Goal: Task Accomplishment & Management: Manage account settings

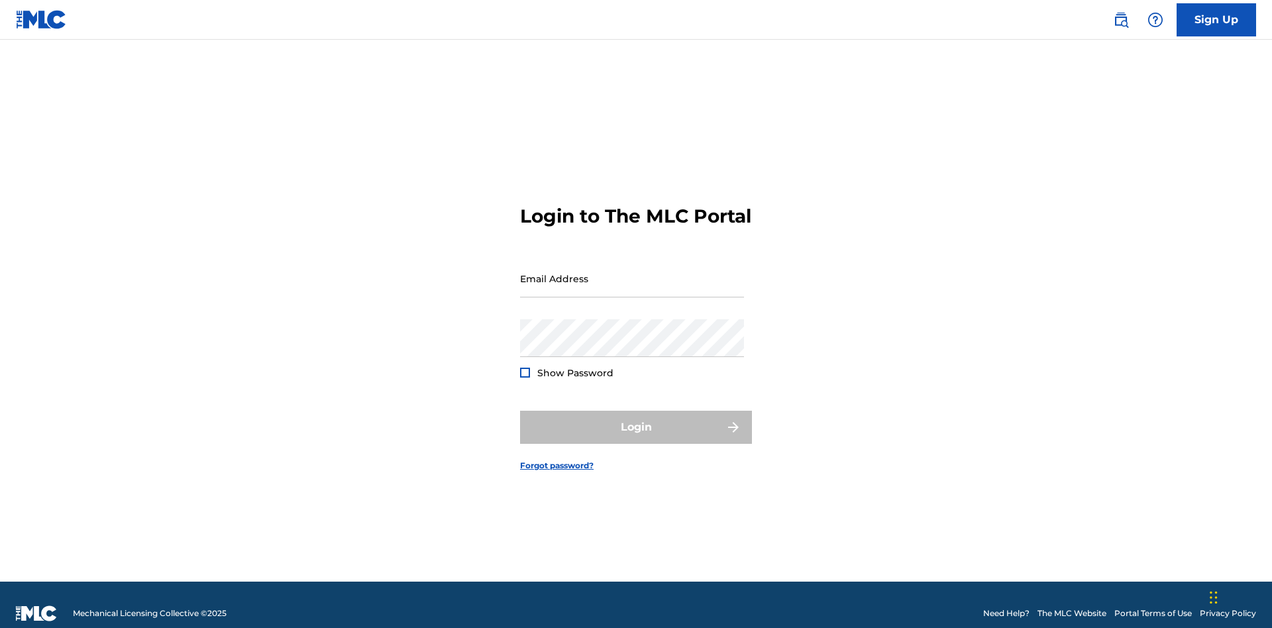
scroll to position [17, 0]
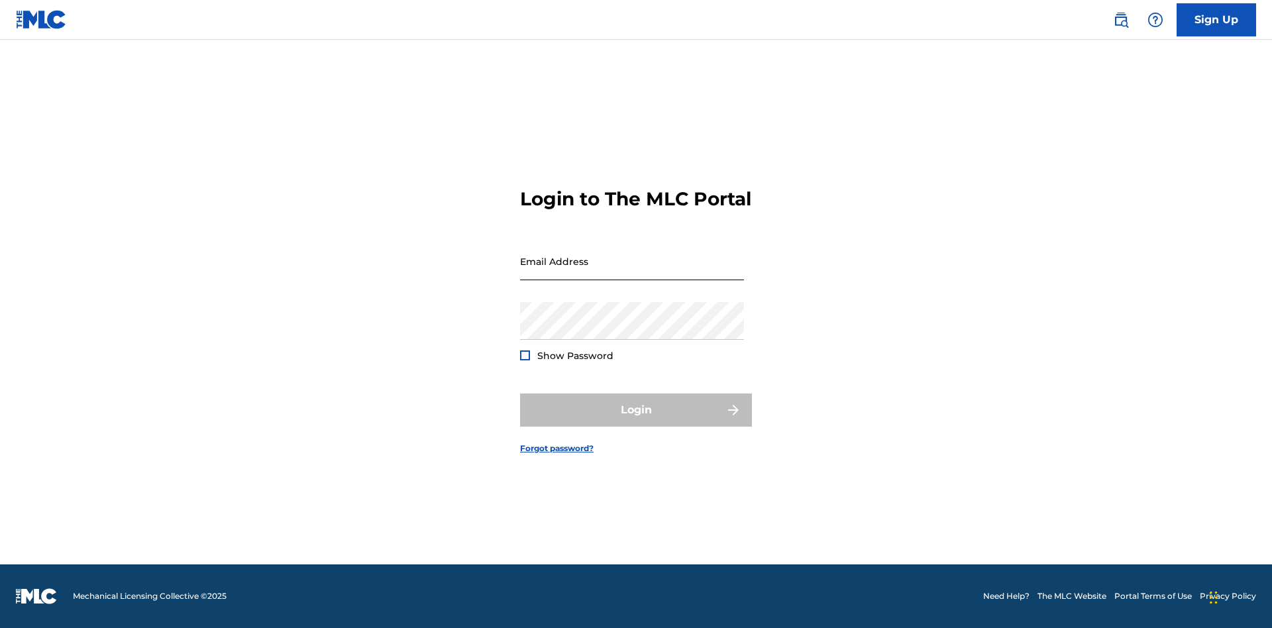
click at [632, 272] on input "Email Address" at bounding box center [632, 261] width 224 height 38
type input "Duke.McTesterson@gmail.com"
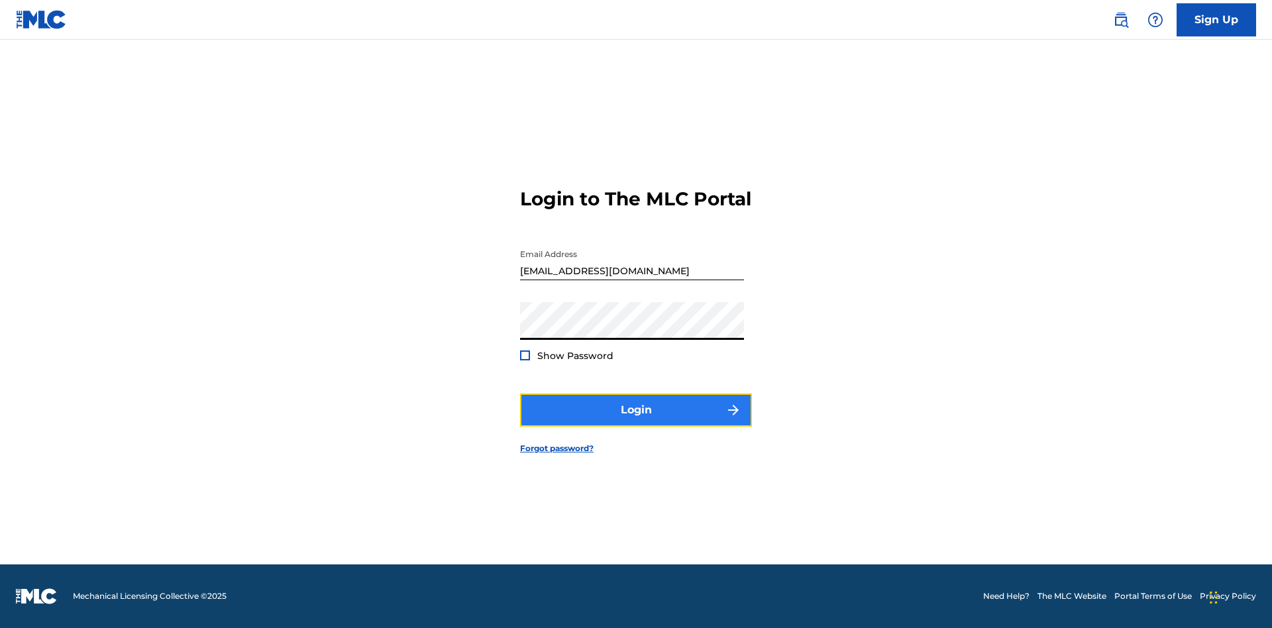
click at [636, 421] on button "Login" at bounding box center [636, 409] width 232 height 33
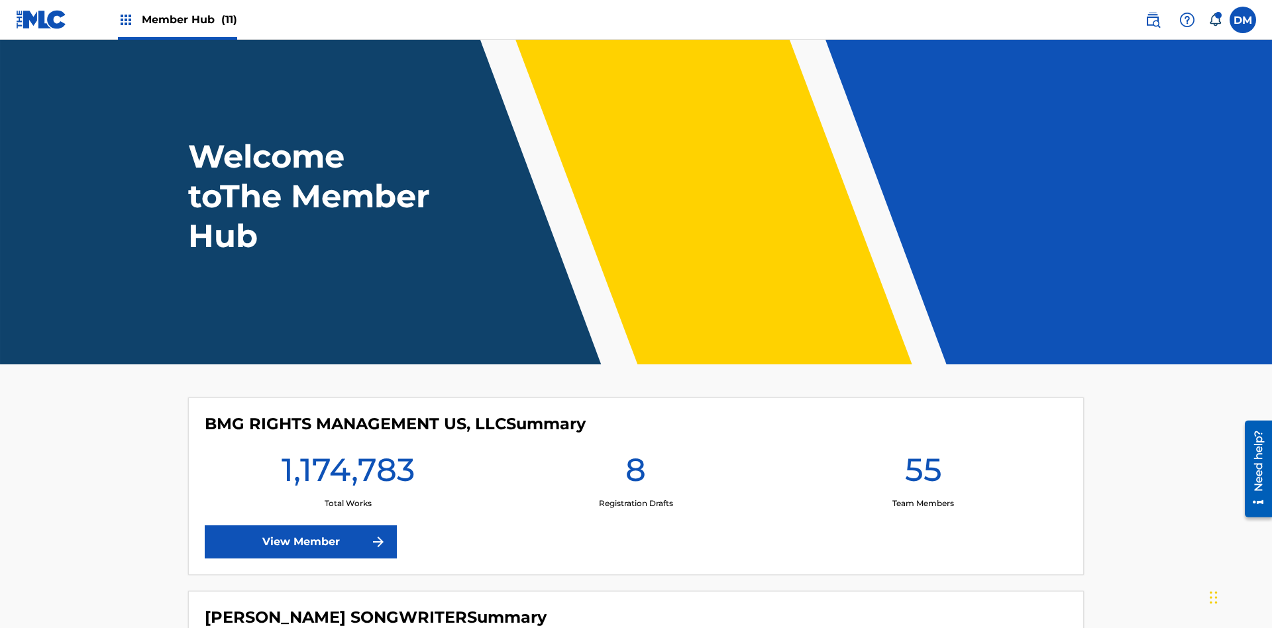
click at [189, 19] on span "Member Hub (11)" at bounding box center [189, 19] width 95 height 15
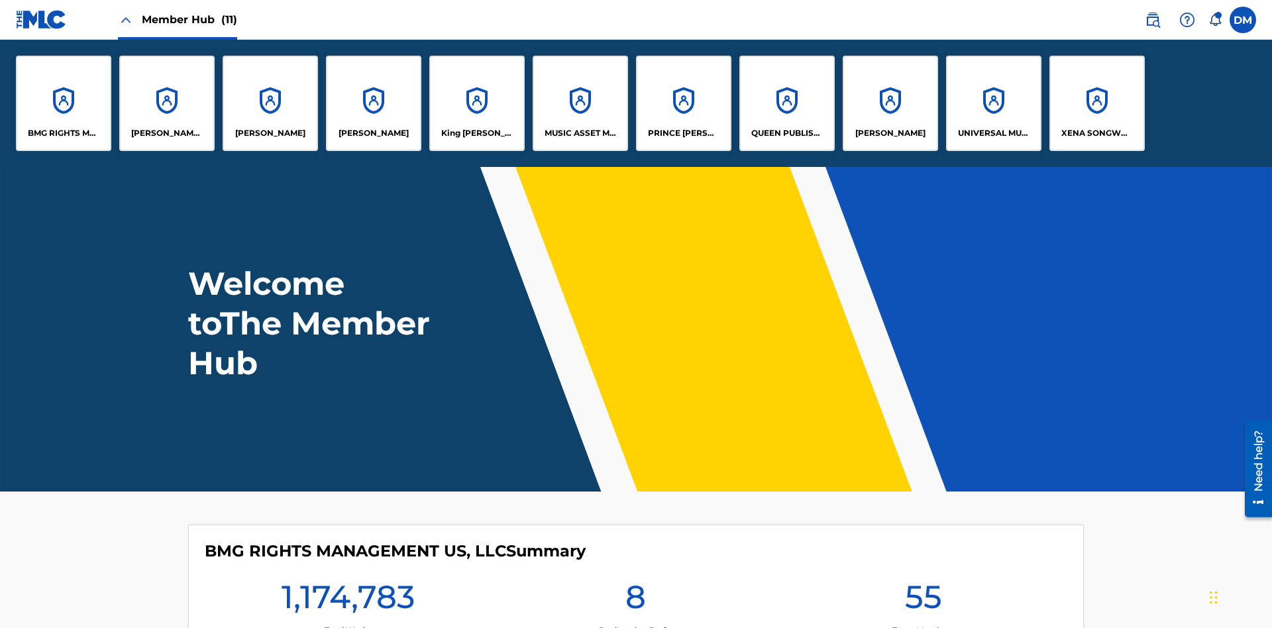
scroll to position [48, 0]
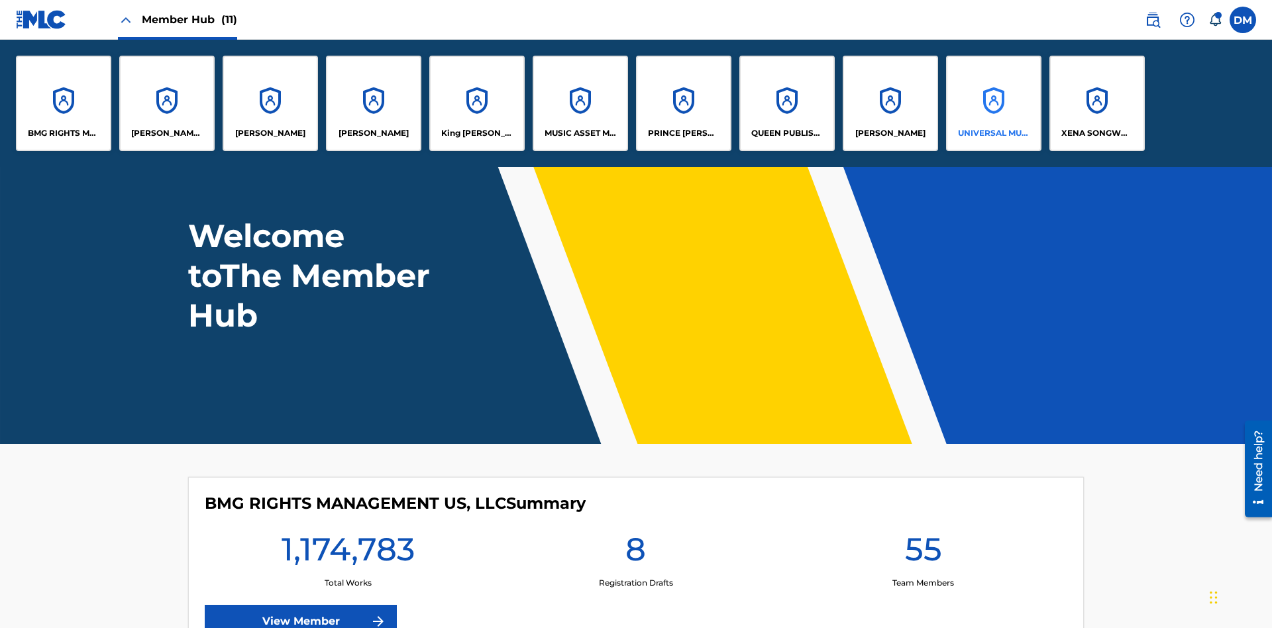
click at [993, 133] on p "UNIVERSAL MUSIC PUB GROUP" at bounding box center [994, 133] width 72 height 12
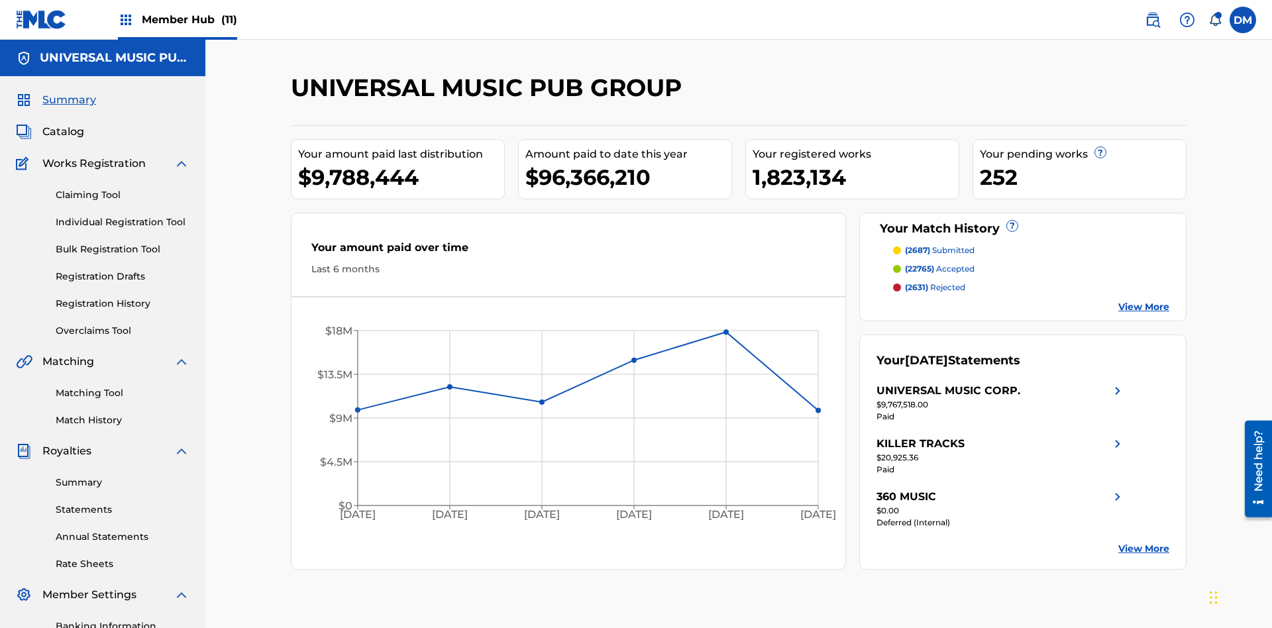
scroll to position [193, 0]
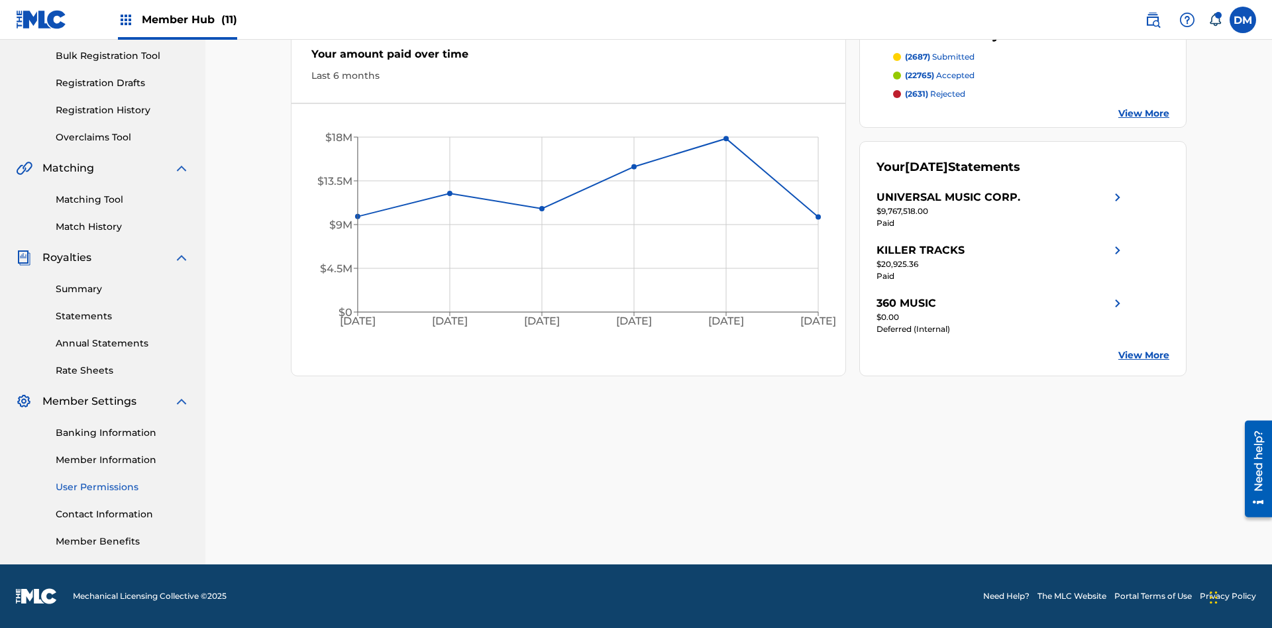
click at [123, 487] on link "User Permissions" at bounding box center [123, 487] width 134 height 14
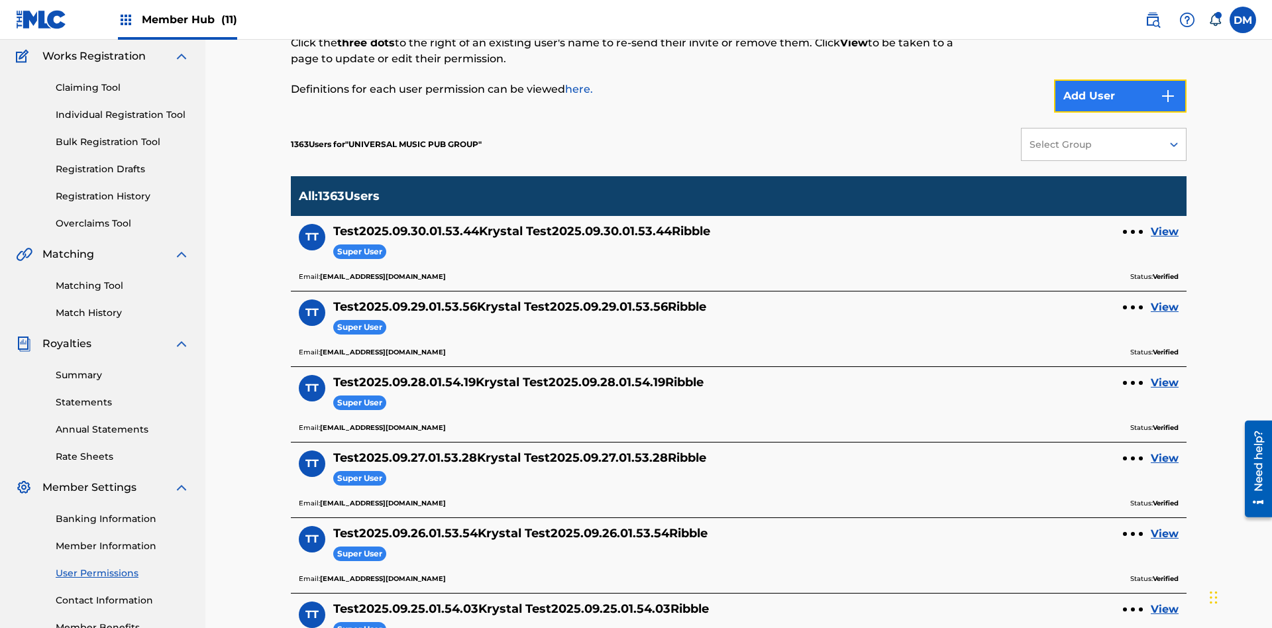
click at [1120, 96] on button "Add User" at bounding box center [1120, 95] width 132 height 33
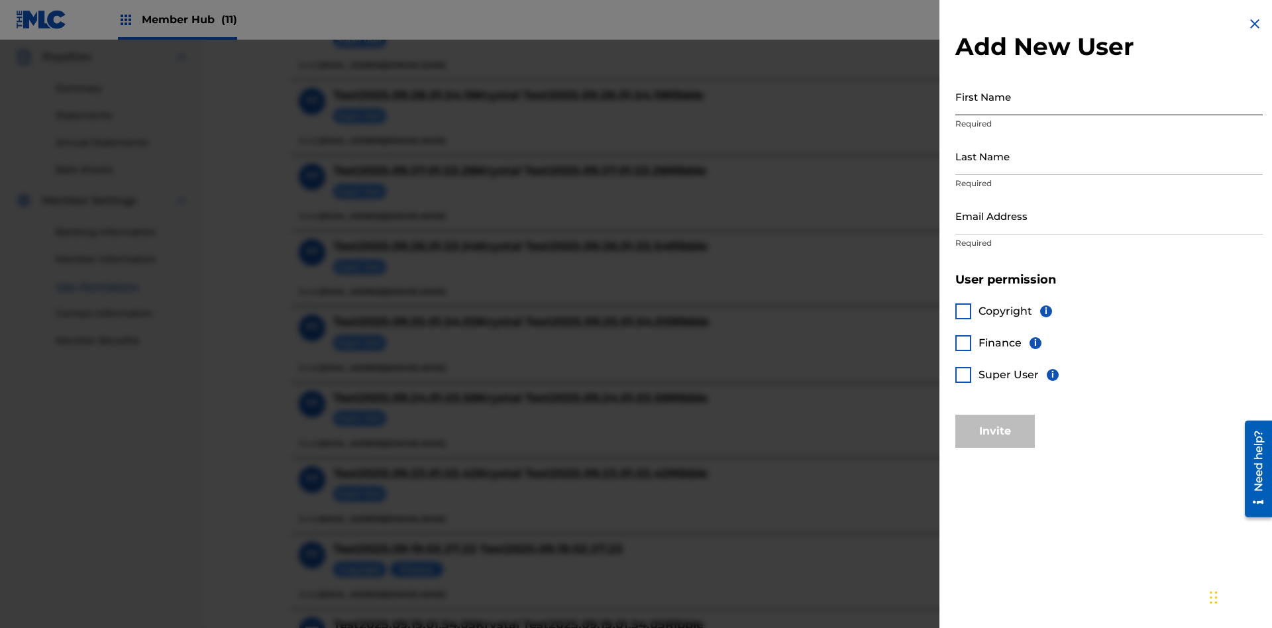
click at [1109, 96] on input "First Name" at bounding box center [1108, 96] width 307 height 38
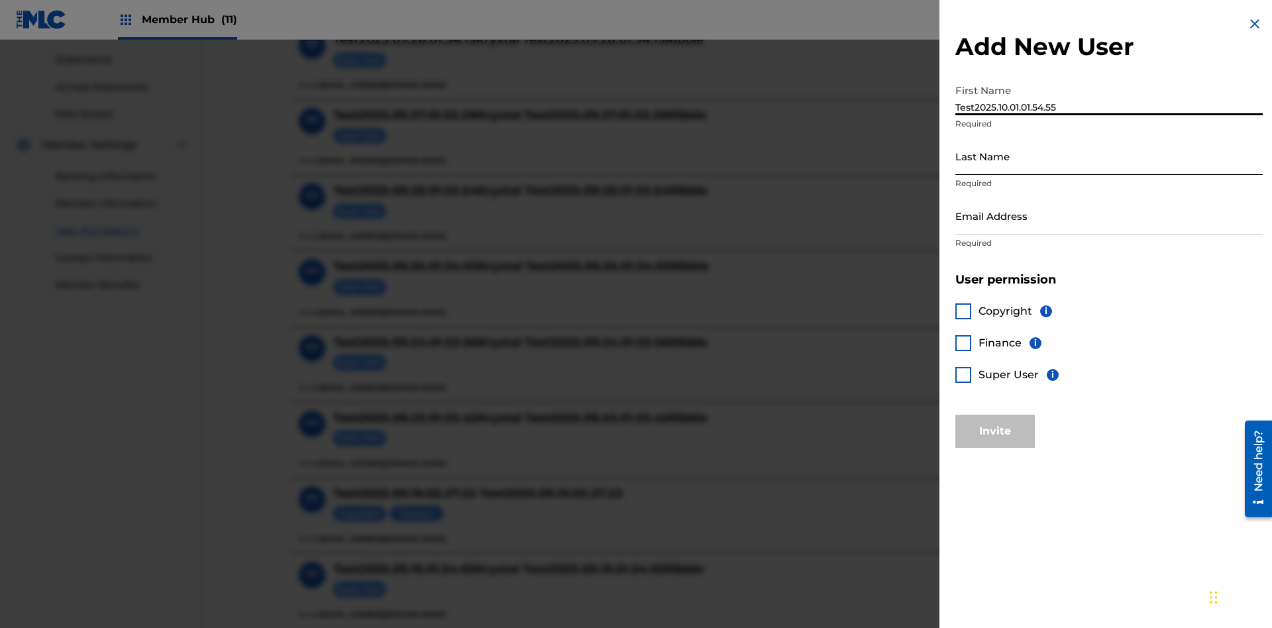
type input "Test2025.10.01.01.54.55"
click at [1109, 156] on input "Last Name" at bounding box center [1108, 156] width 307 height 38
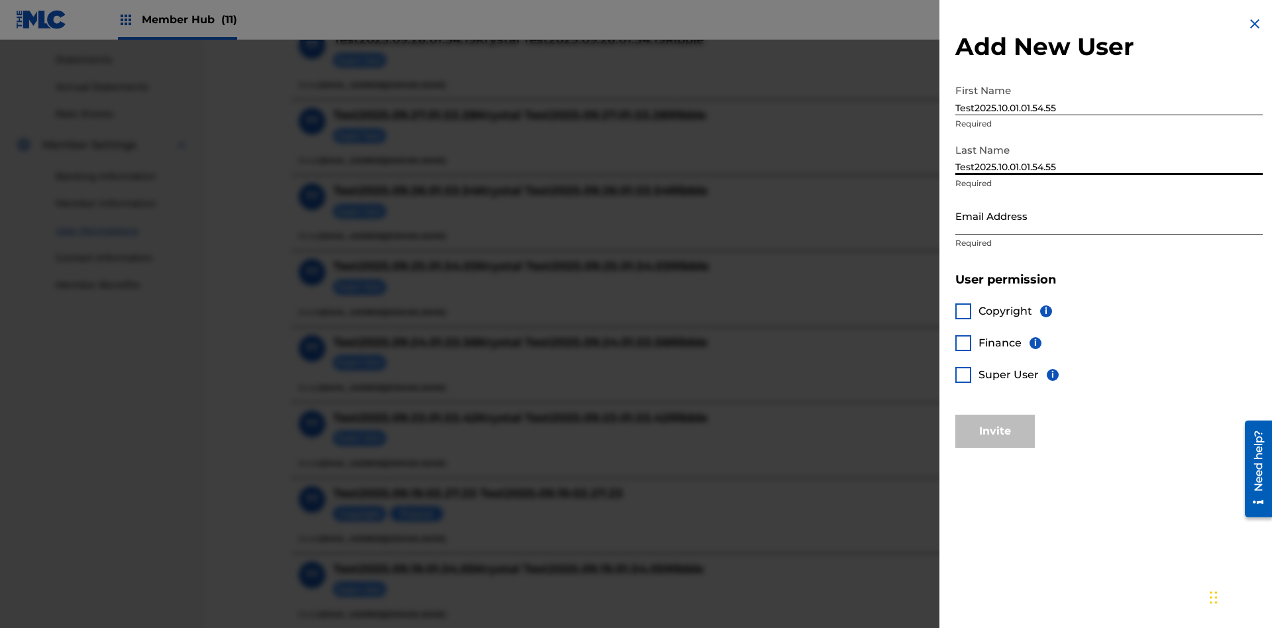
type input "Test2025.10.01.01.54.55"
click at [1109, 215] on input "Email Address" at bounding box center [1108, 216] width 307 height 38
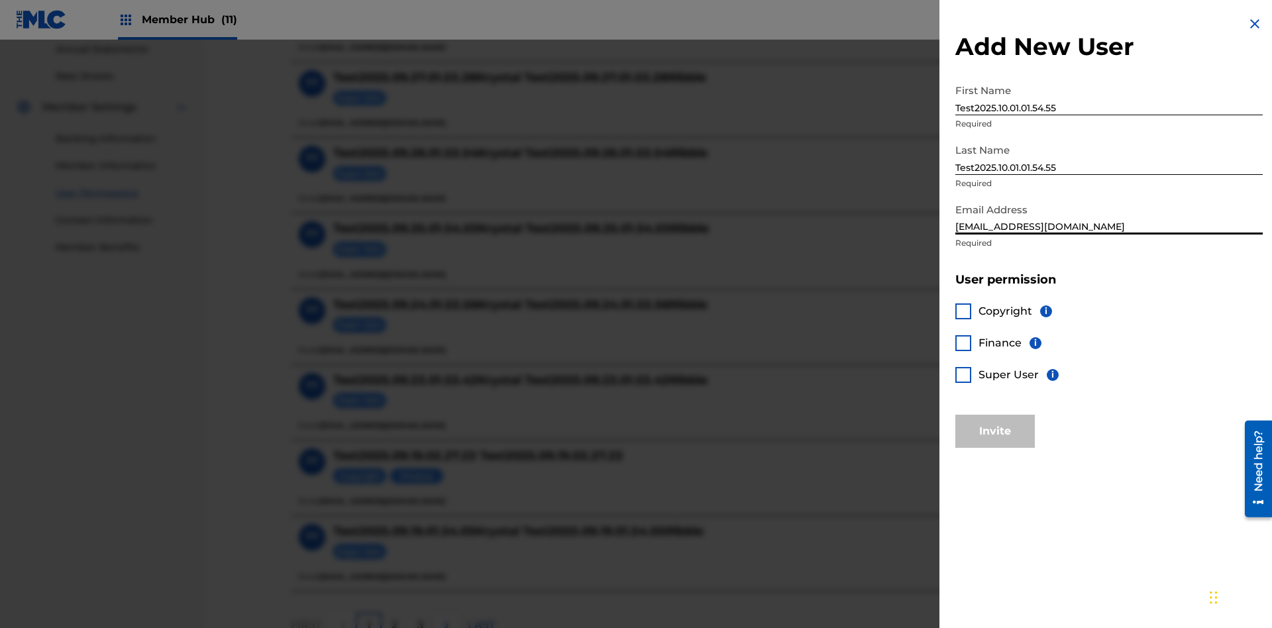
type input "[EMAIL_ADDRESS][DOMAIN_NAME]"
click at [963, 374] on div at bounding box center [963, 375] width 16 height 16
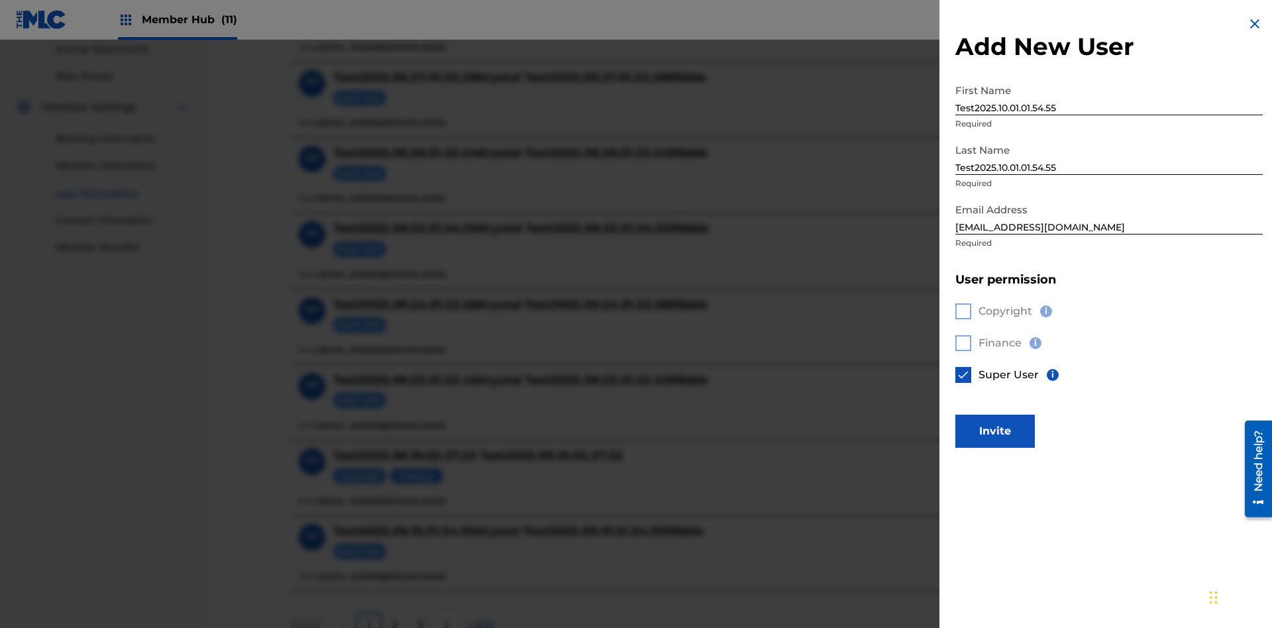
scroll to position [599, 0]
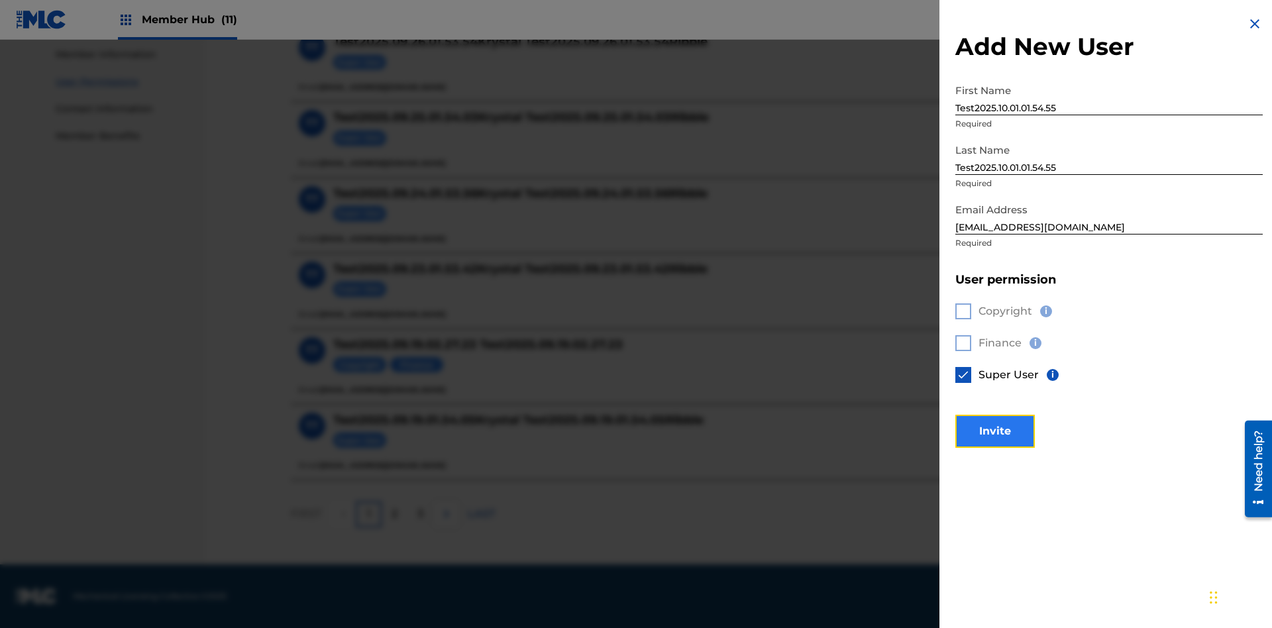
click at [995, 431] on button "Invite" at bounding box center [994, 431] width 79 height 33
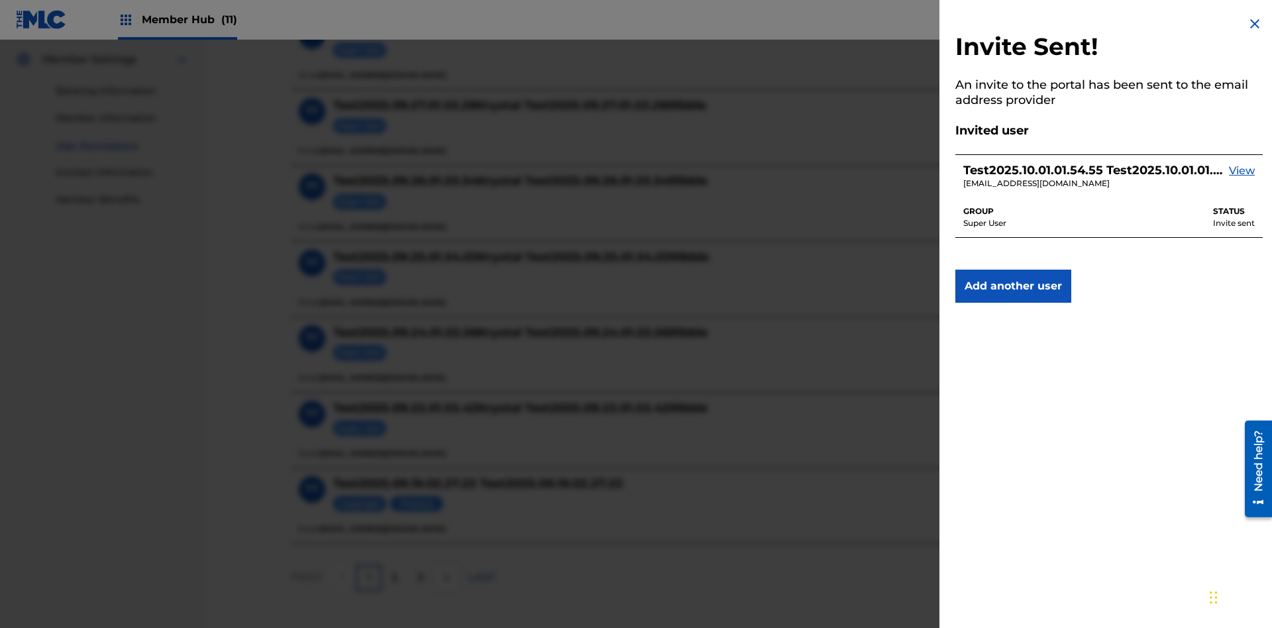
click at [1255, 24] on img at bounding box center [1255, 24] width 16 height 16
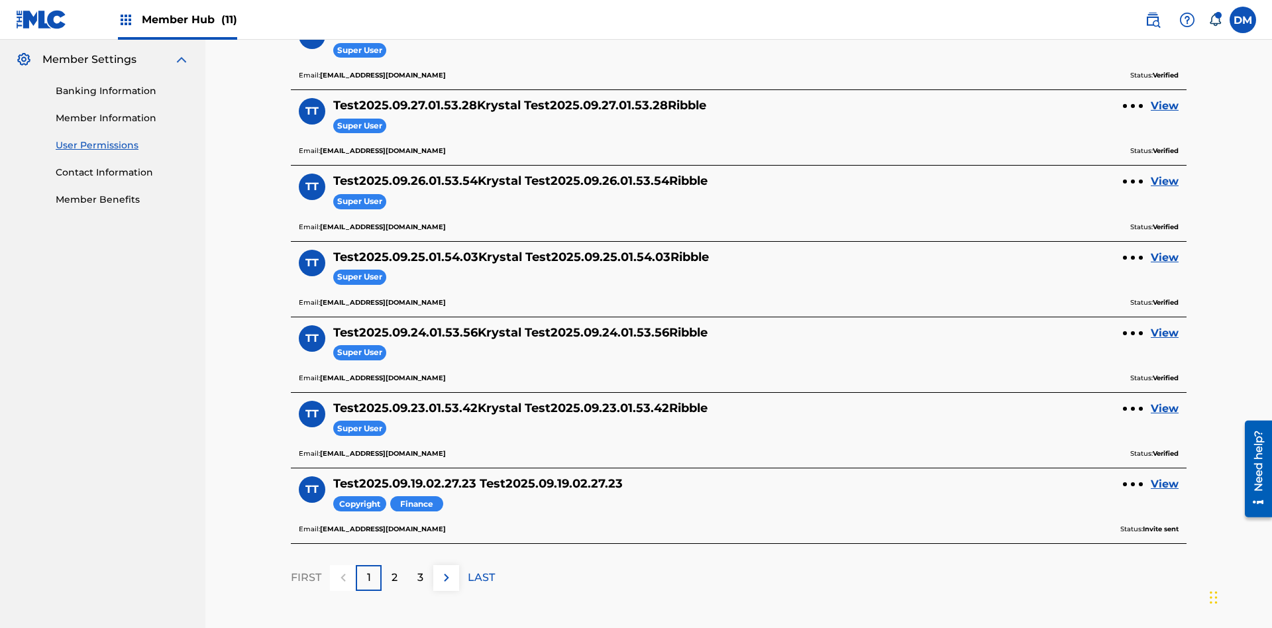
scroll to position [462, 0]
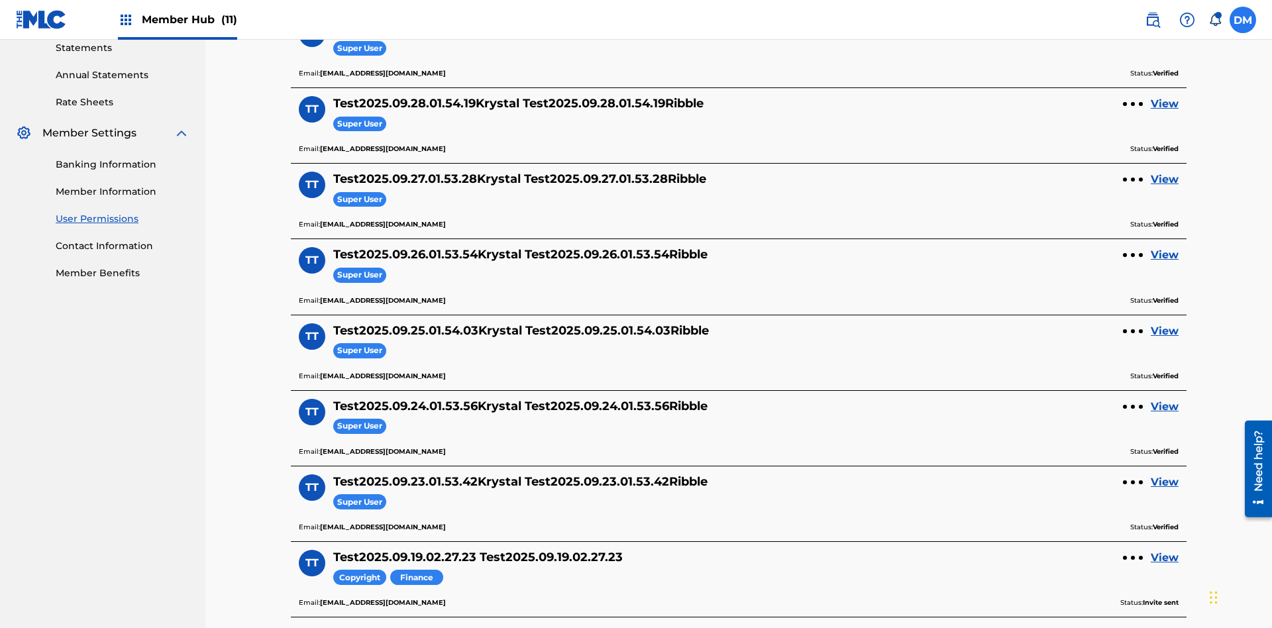
click at [1243, 19] on label at bounding box center [1242, 20] width 26 height 26
click at [1243, 20] on input "DM Duke McTesterson duke.mctesterson@gmail.com Notification Preferences Profile…" at bounding box center [1243, 20] width 0 height 0
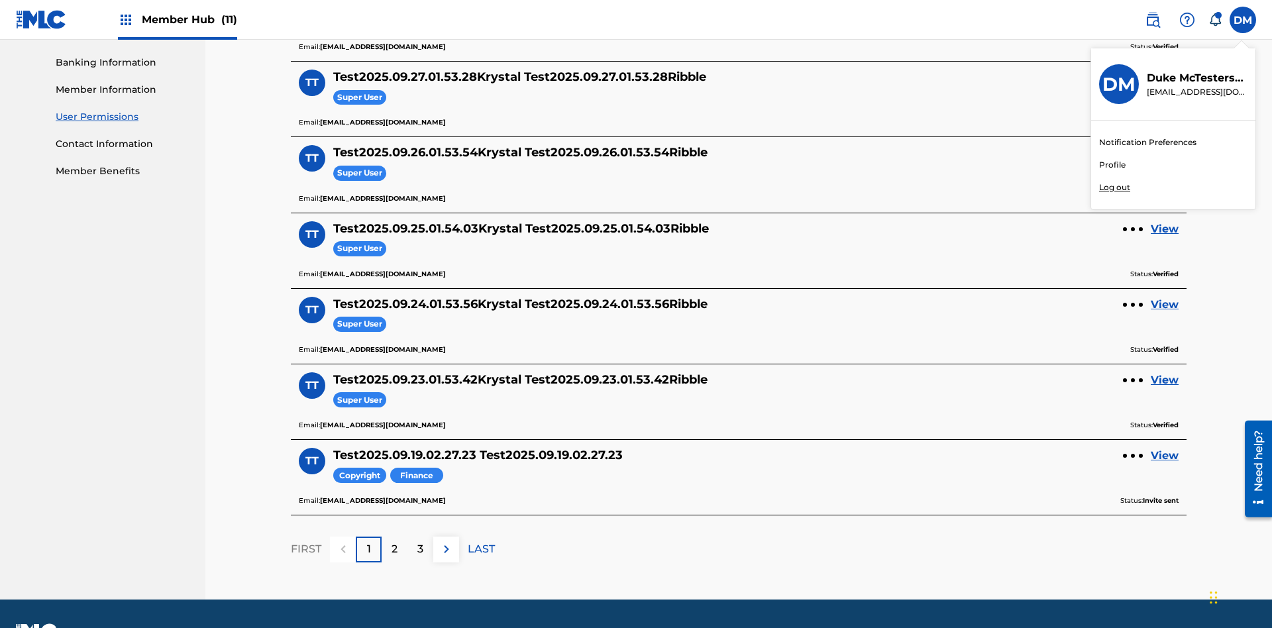
click at [1114, 187] on p "Log out" at bounding box center [1114, 187] width 31 height 12
click at [1243, 20] on input "DM Duke McTesterson duke.mctesterson@gmail.com Notification Preferences Profile…" at bounding box center [1243, 20] width 0 height 0
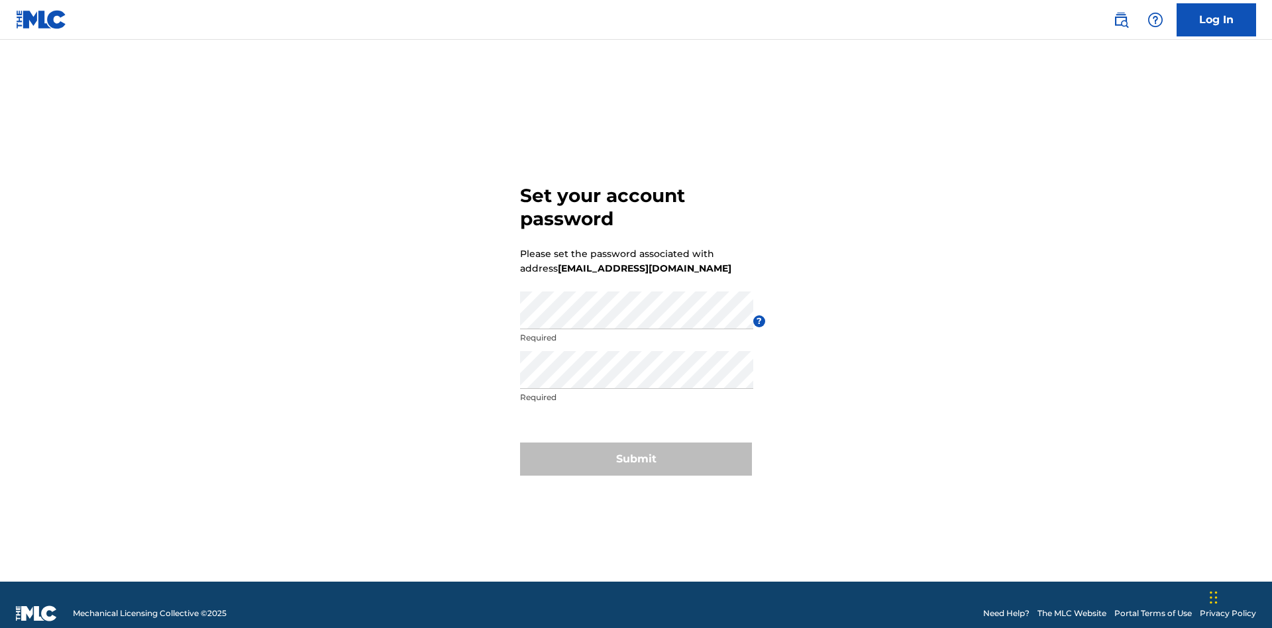
scroll to position [17, 0]
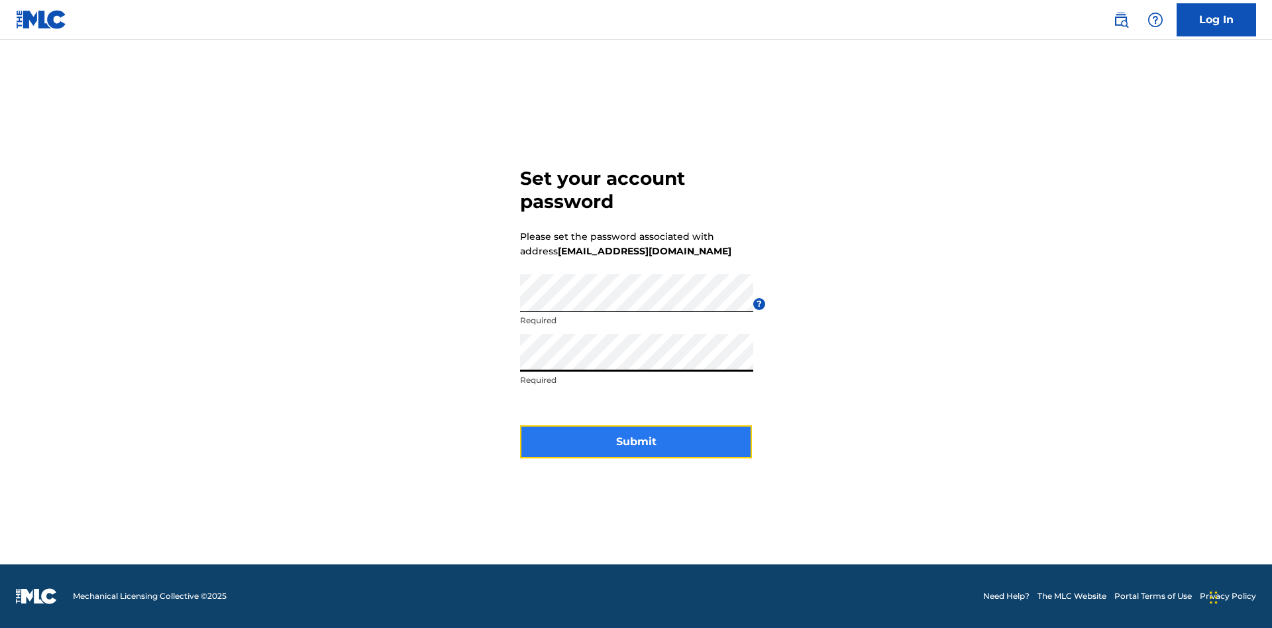
click at [636, 450] on button "Submit" at bounding box center [636, 441] width 232 height 33
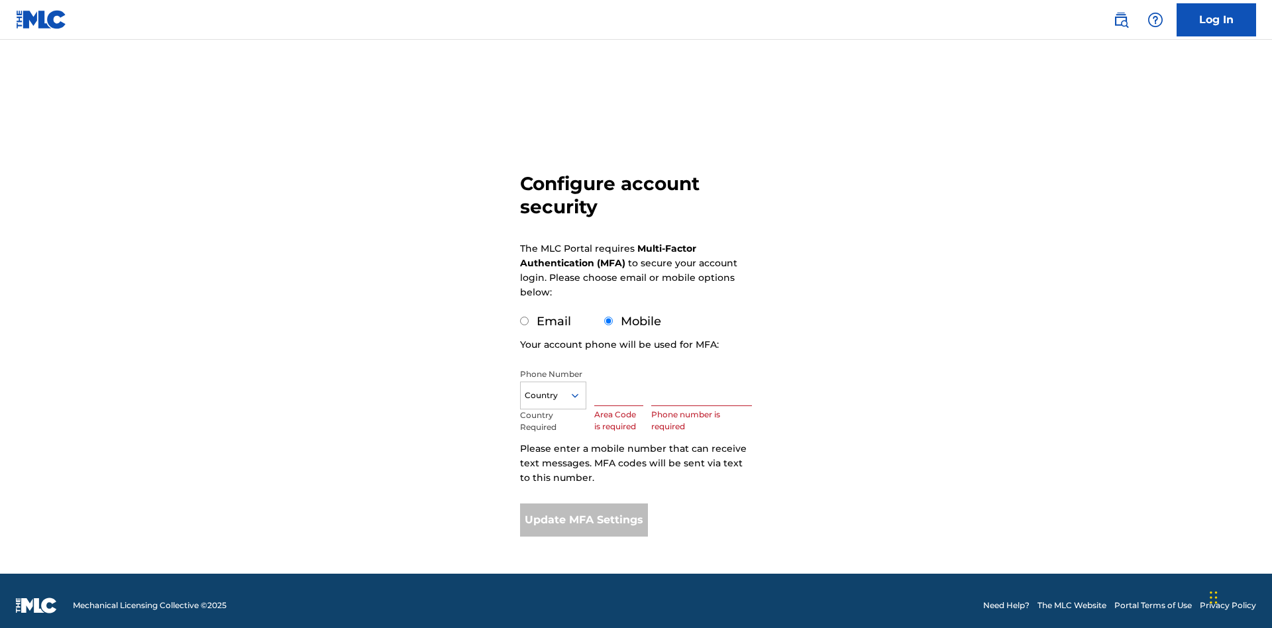
scroll to position [13, 0]
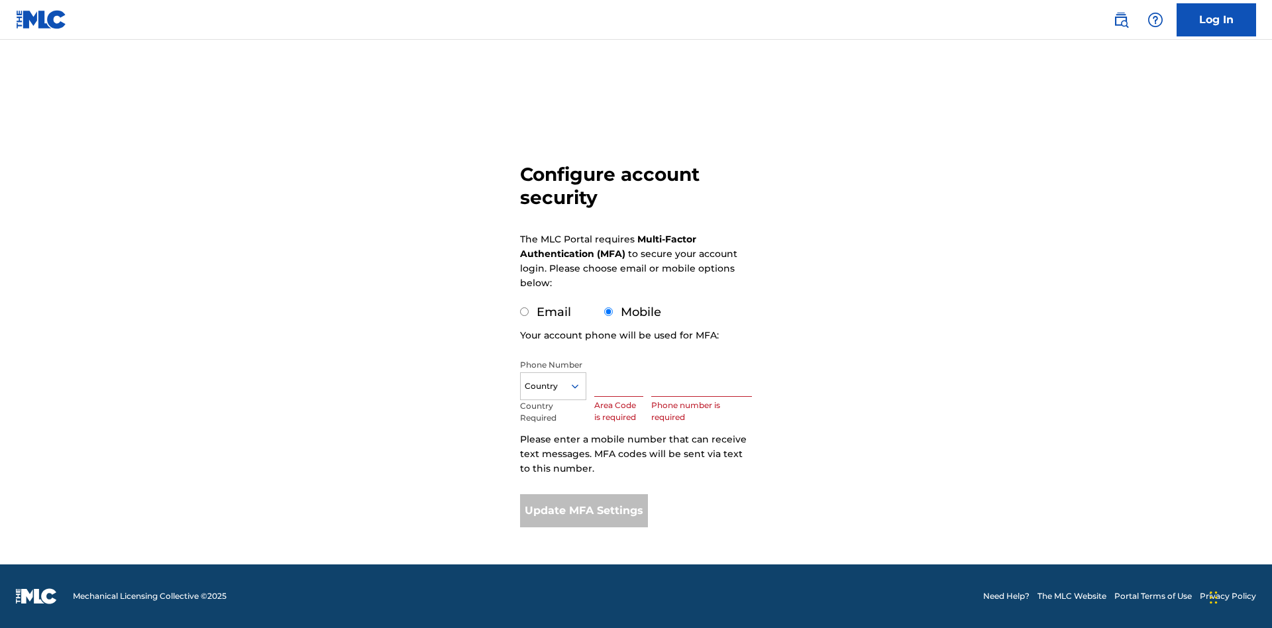
click at [609, 312] on input "Mobile" at bounding box center [608, 311] width 9 height 9
click at [580, 386] on icon at bounding box center [575, 386] width 12 height 12
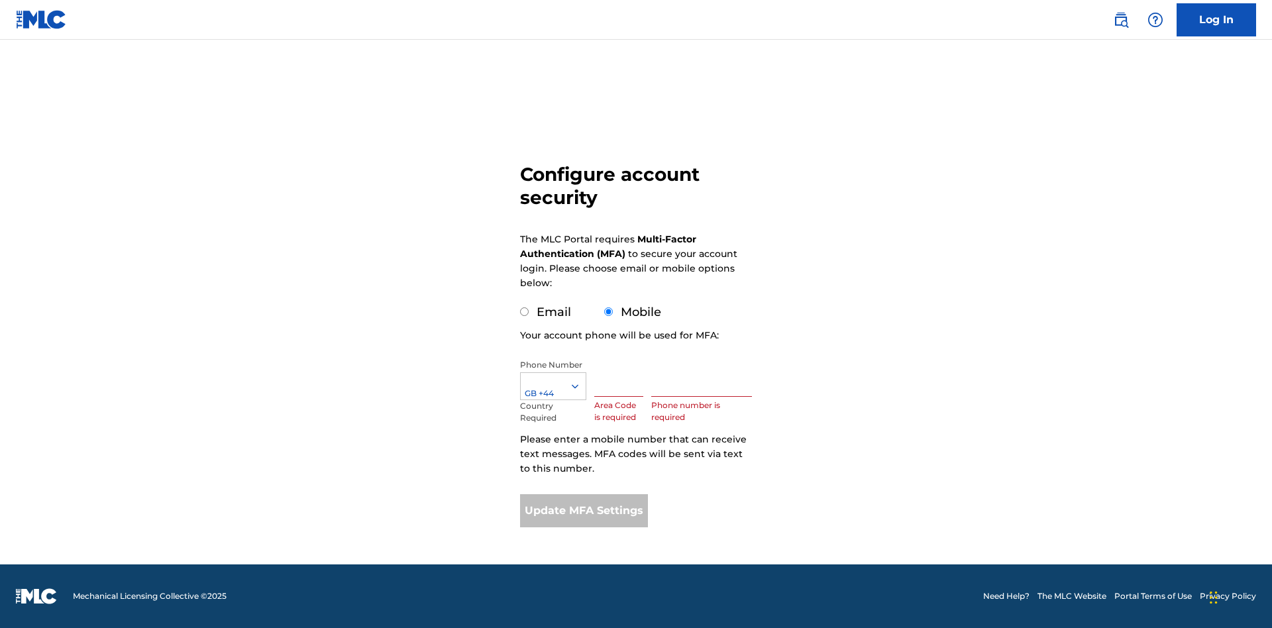
click at [621, 378] on input "text" at bounding box center [618, 378] width 49 height 38
type input "749"
click at [704, 378] on input "text" at bounding box center [701, 378] width 101 height 38
type input "2881350"
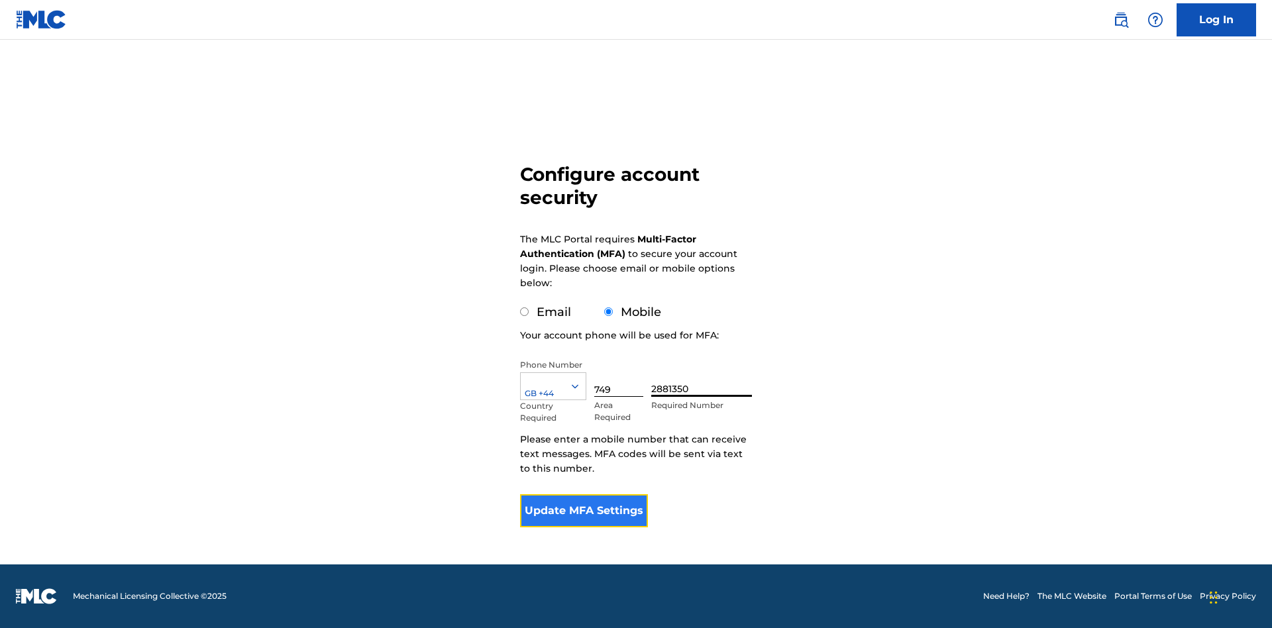
click at [584, 511] on button "Update MFA Settings" at bounding box center [584, 510] width 128 height 33
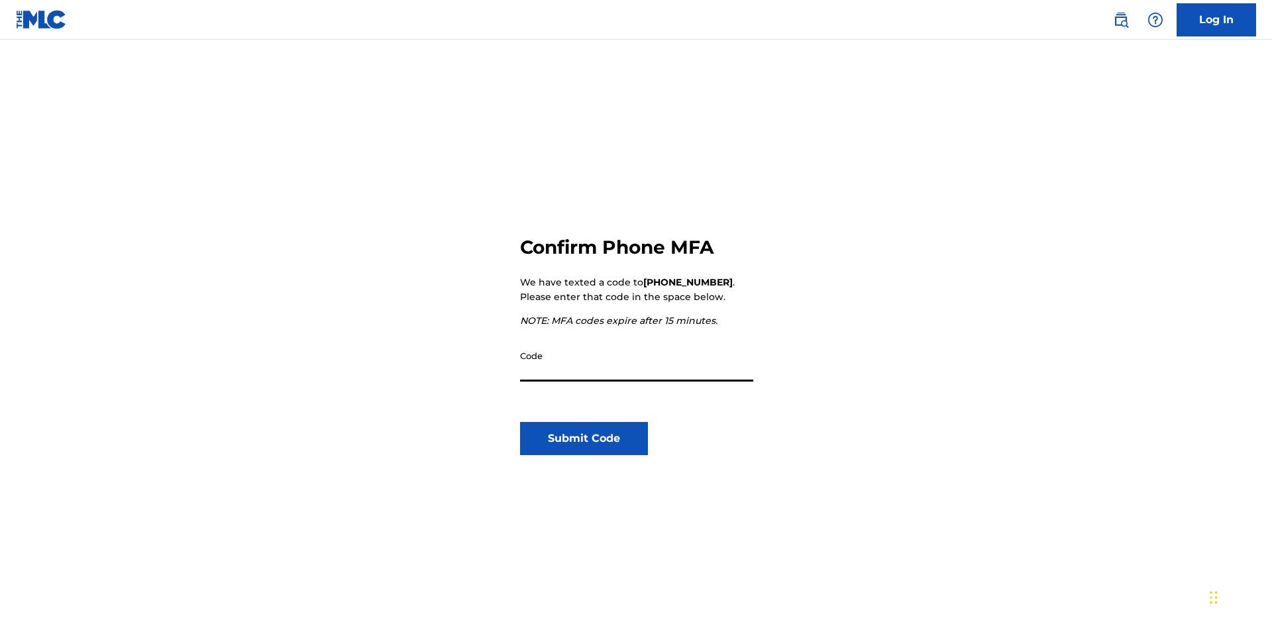
scroll to position [138, 0]
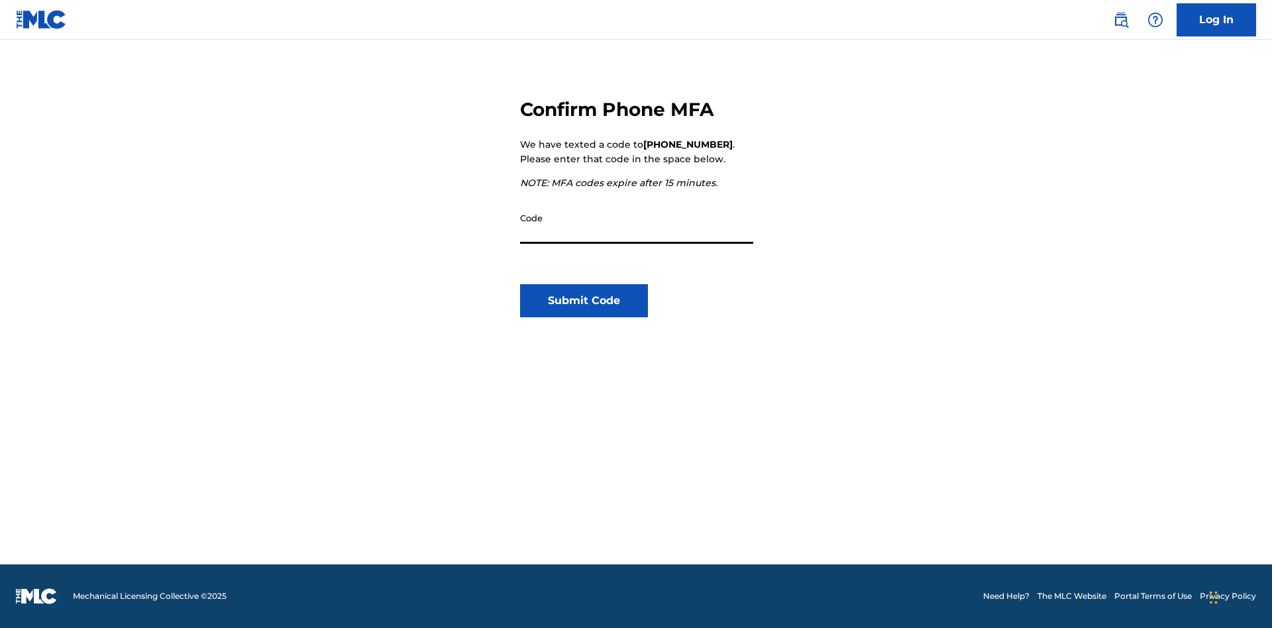
click at [637, 225] on input "Code" at bounding box center [636, 225] width 233 height 38
type input "922835"
click at [584, 301] on button "Submit Code" at bounding box center [584, 300] width 128 height 33
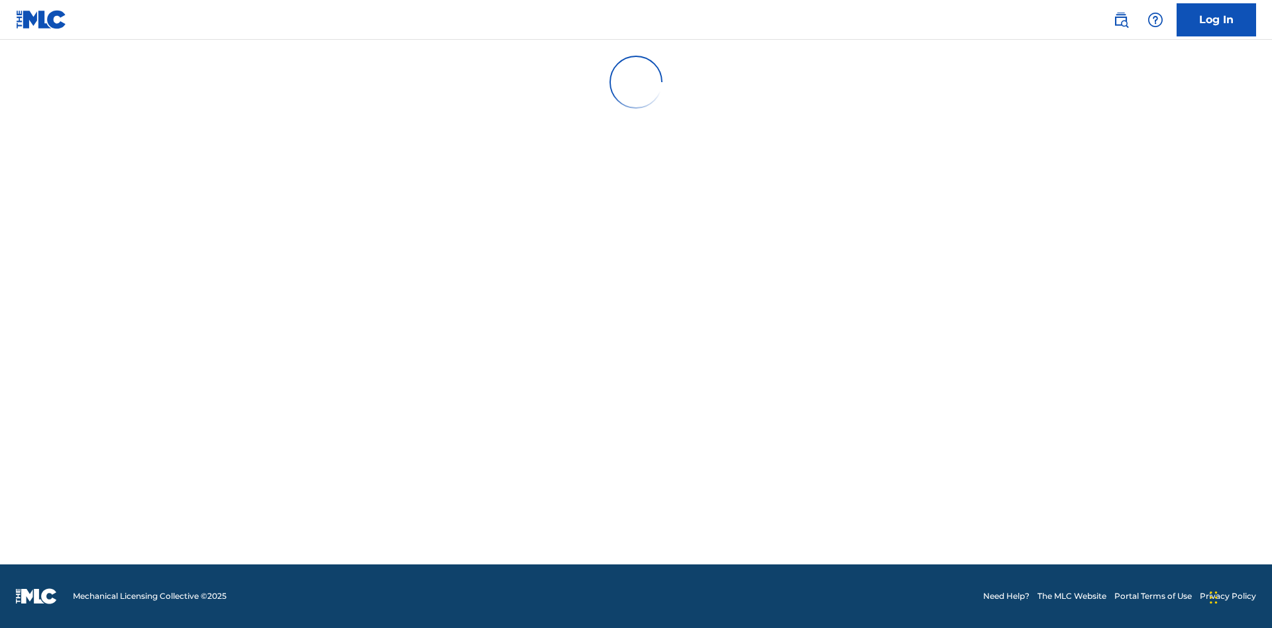
scroll to position [0, 0]
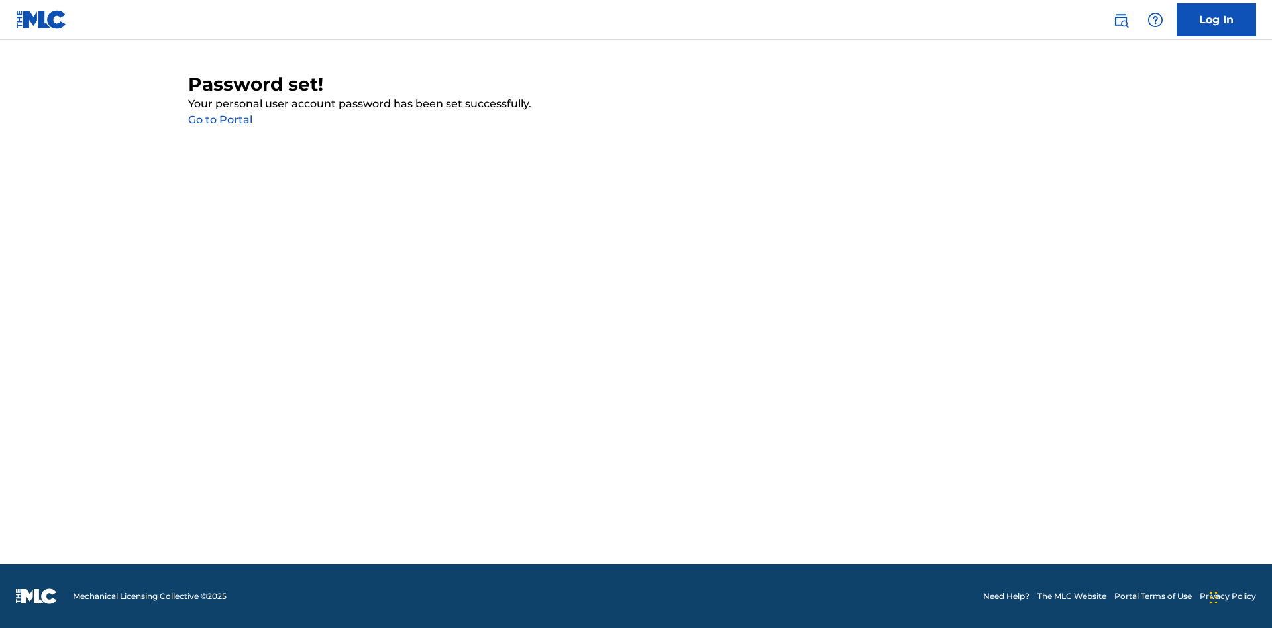
click at [220, 120] on link "Go to Portal" at bounding box center [220, 119] width 64 height 13
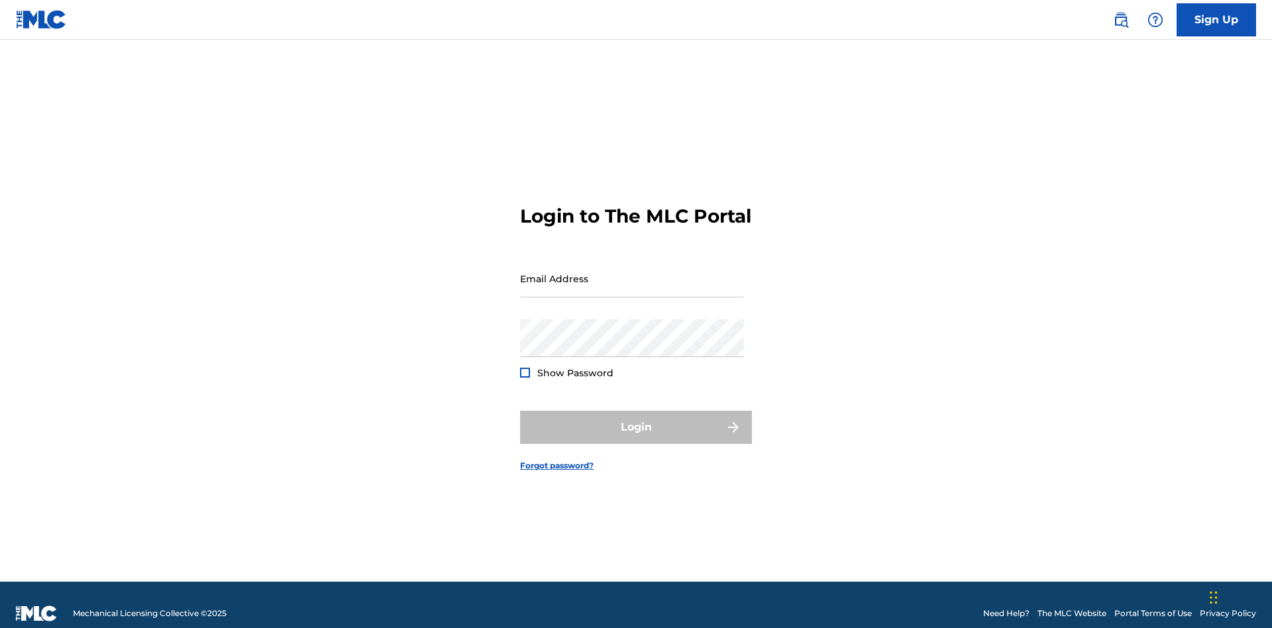
scroll to position [17, 0]
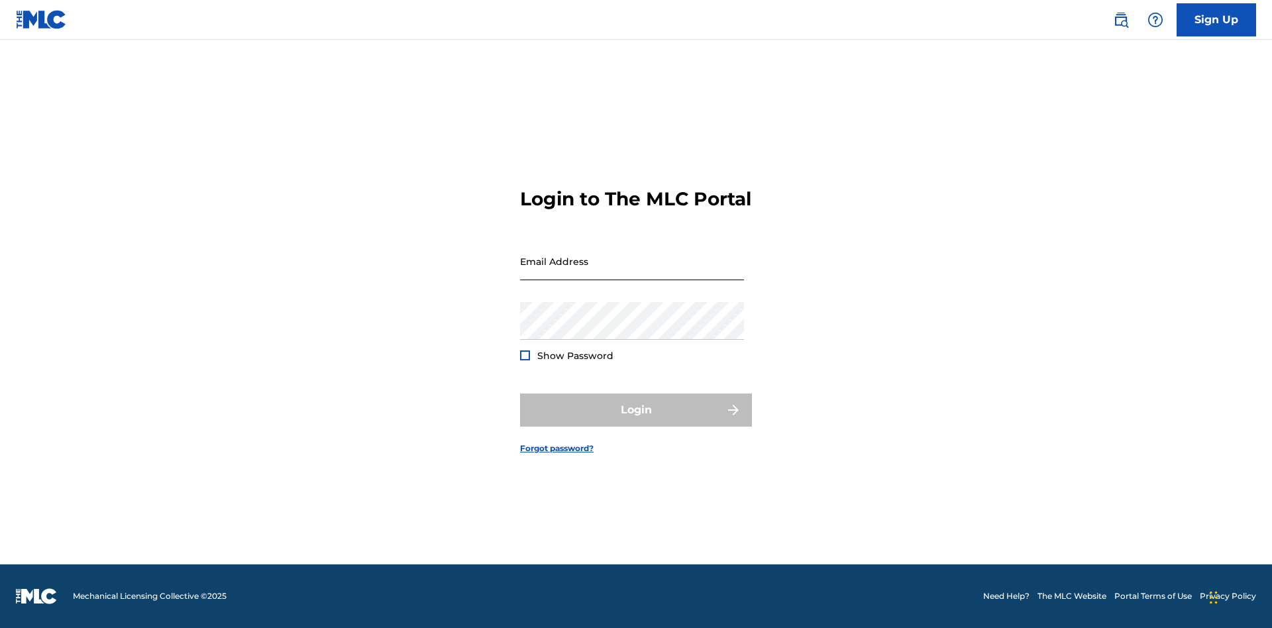
click at [632, 272] on input "Email Address" at bounding box center [632, 261] width 224 height 38
type input "[EMAIL_ADDRESS][DOMAIN_NAME]"
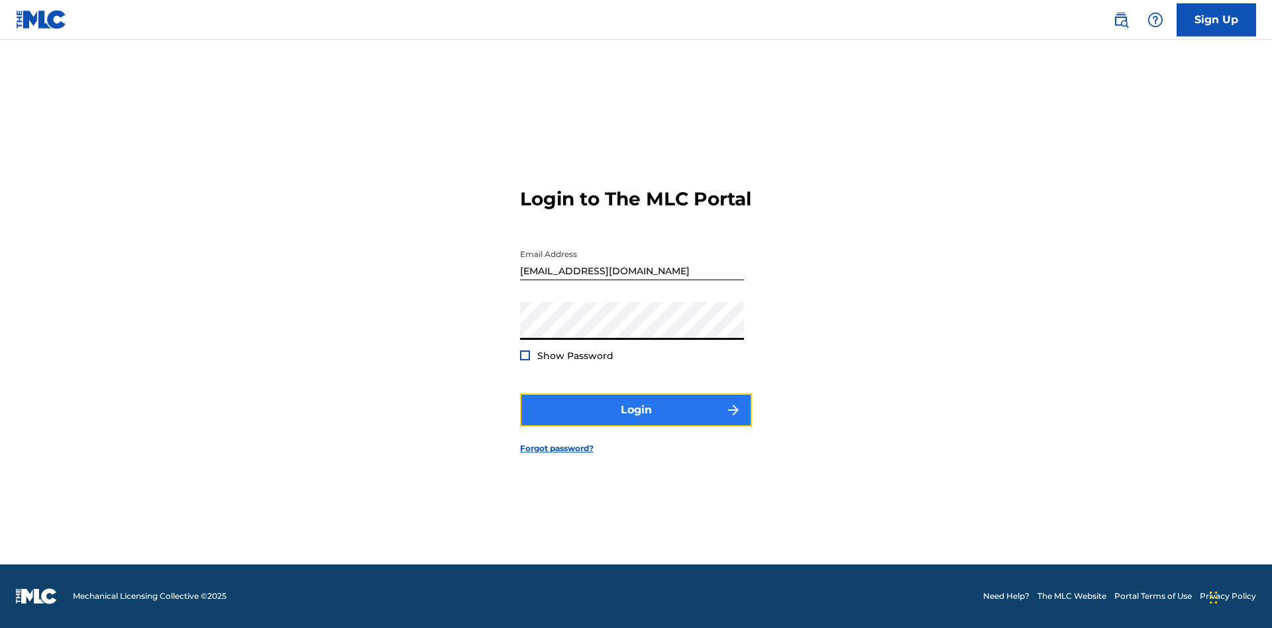
click at [636, 421] on button "Login" at bounding box center [636, 409] width 232 height 33
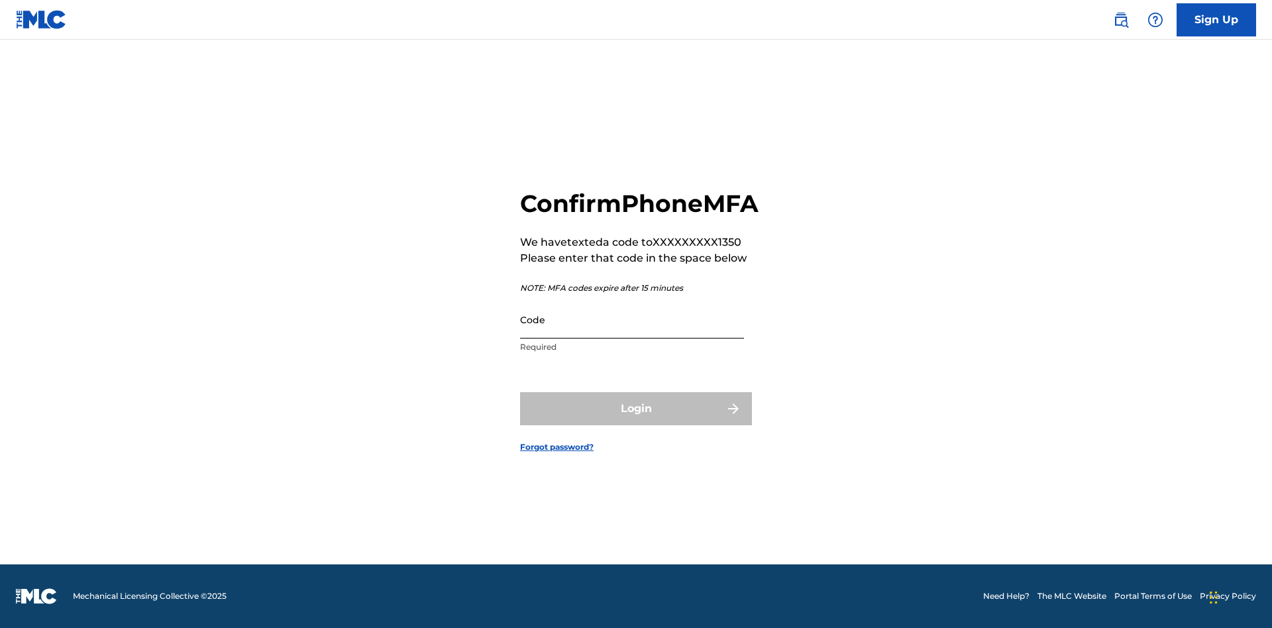
click at [632, 334] on input "Code" at bounding box center [632, 320] width 224 height 38
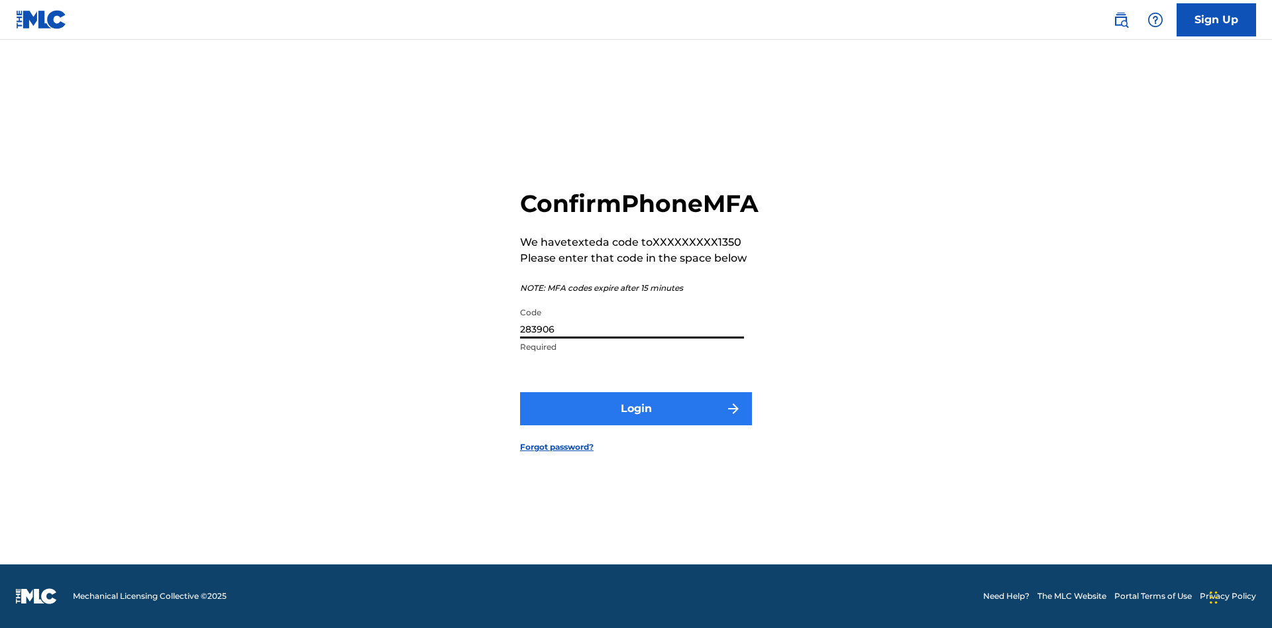
type input "283906"
click at [636, 423] on button "Login" at bounding box center [636, 408] width 232 height 33
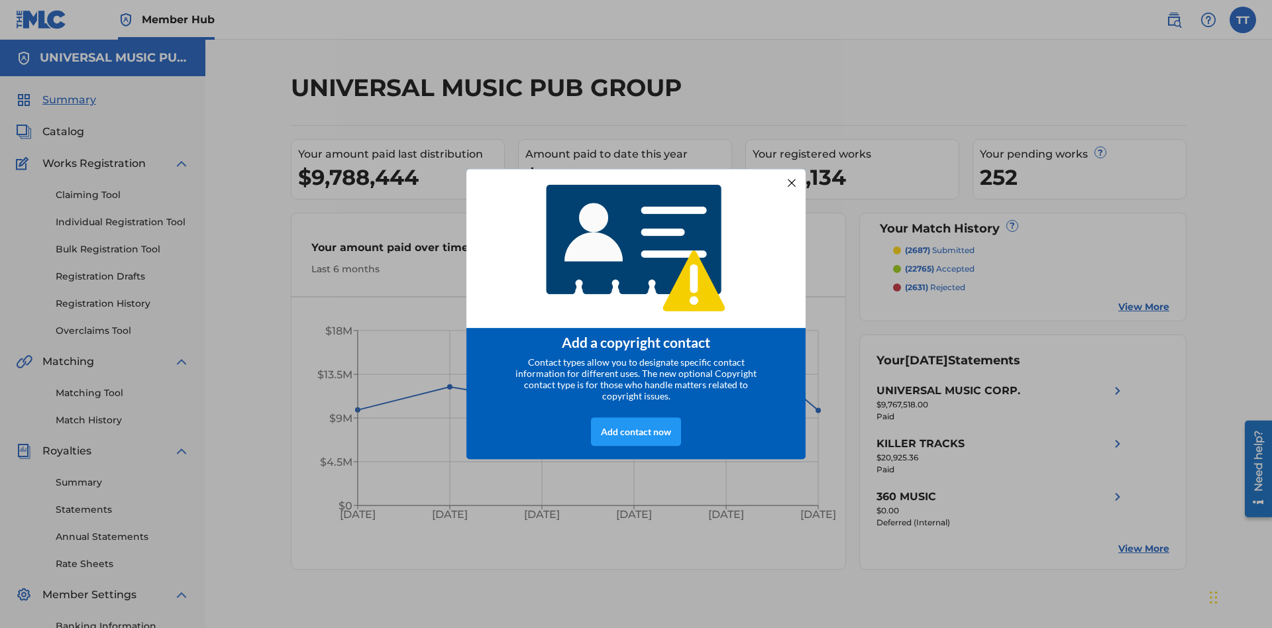
click at [792, 178] on div at bounding box center [791, 182] width 17 height 17
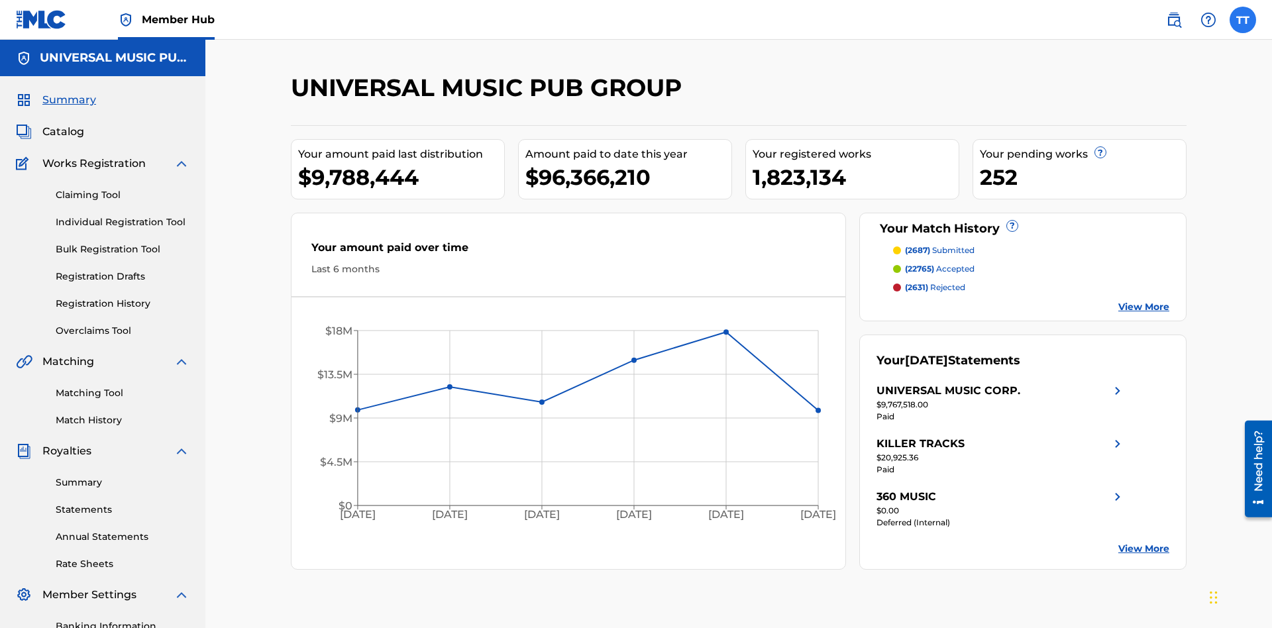
click at [1243, 19] on label at bounding box center [1242, 20] width 26 height 26
click at [1243, 20] on input "TT Test2025.10.01.01.54.55 Test2025.10.01.01.54.55 [EMAIL_ADDRESS][DOMAIN_NAME]…" at bounding box center [1243, 20] width 0 height 0
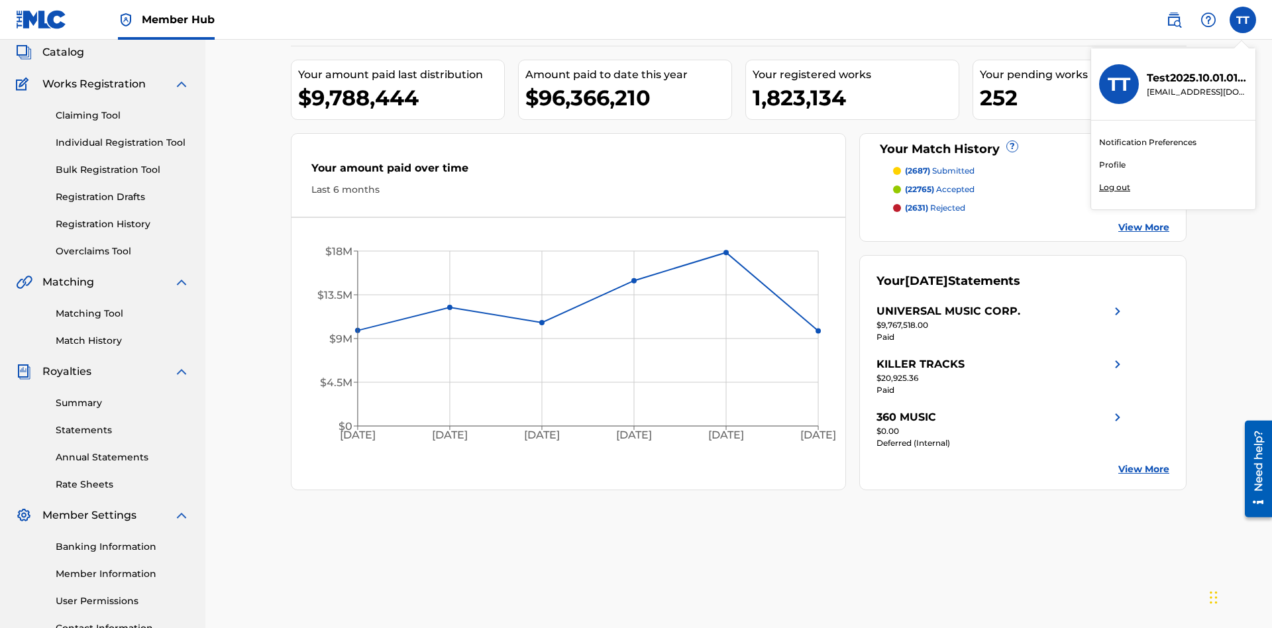
click at [1111, 165] on link "Profile" at bounding box center [1112, 165] width 26 height 12
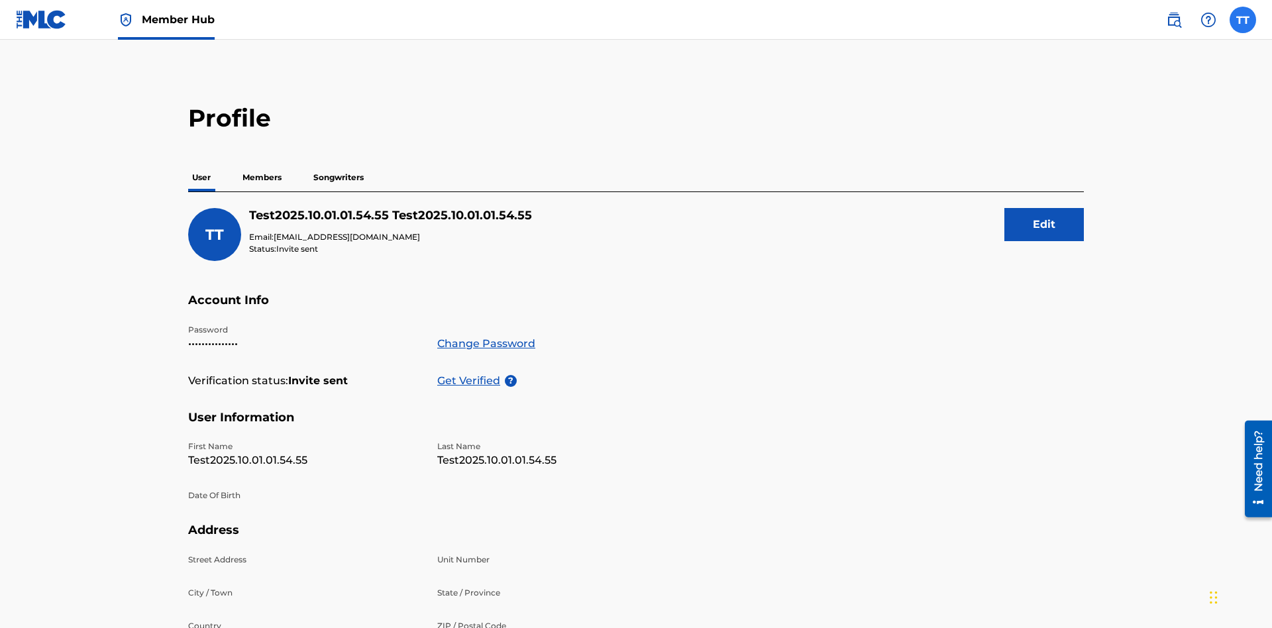
scroll to position [84, 0]
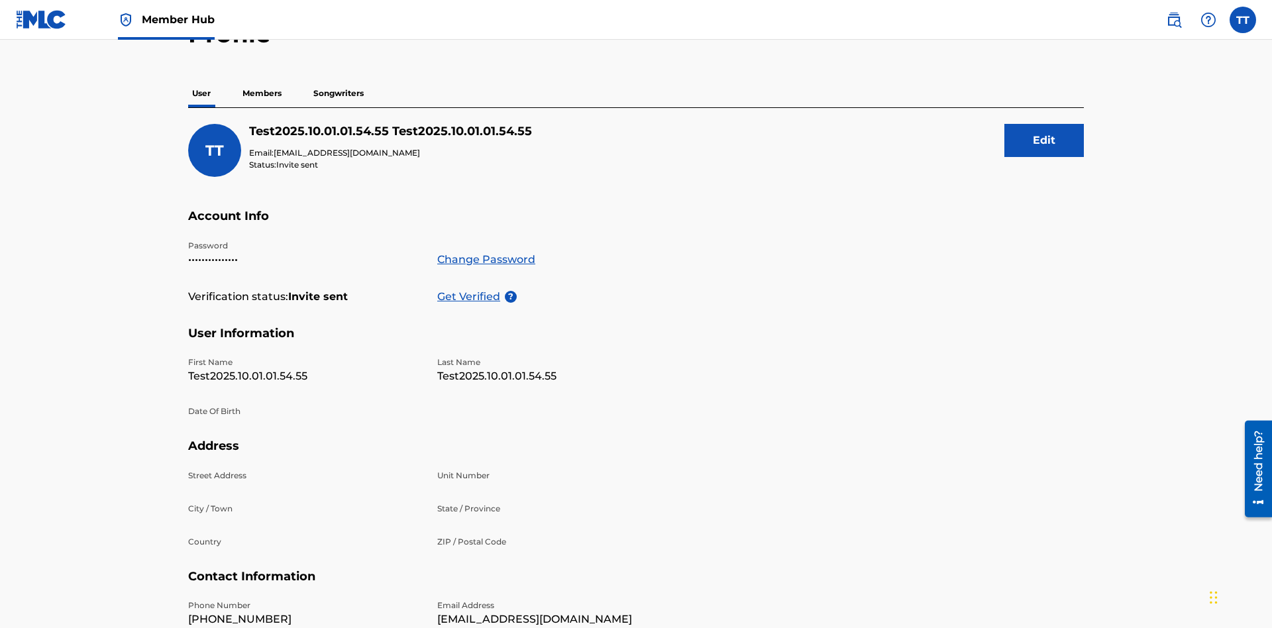
click at [262, 93] on p "Members" at bounding box center [261, 93] width 47 height 28
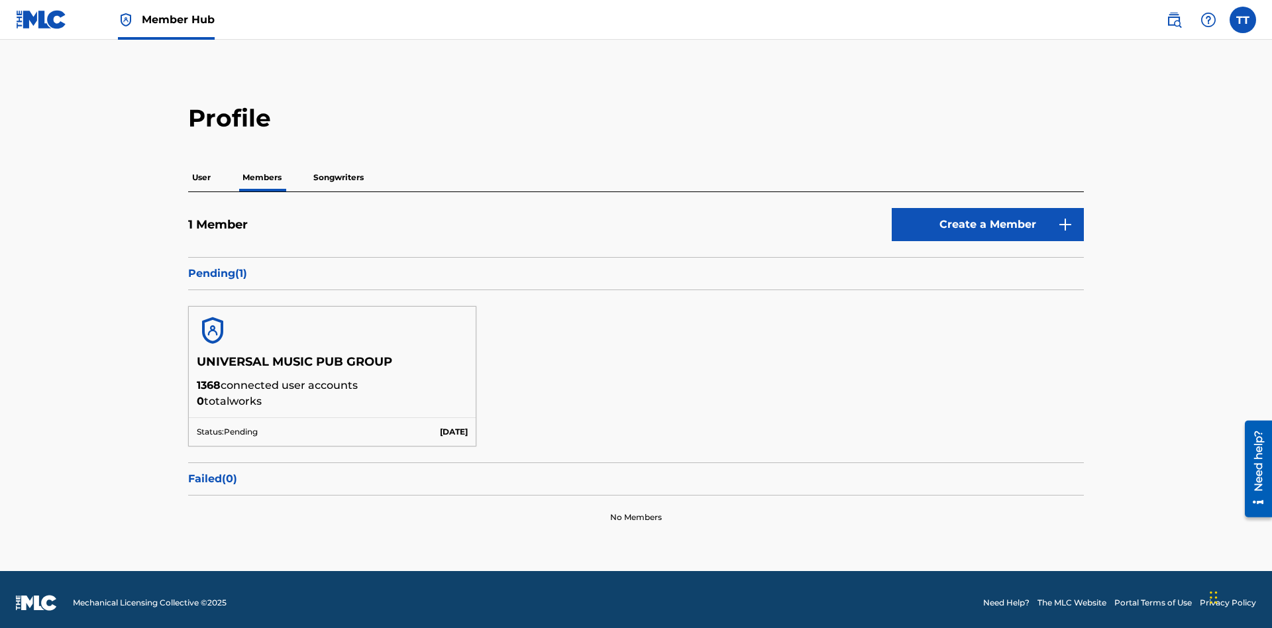
scroll to position [7, 0]
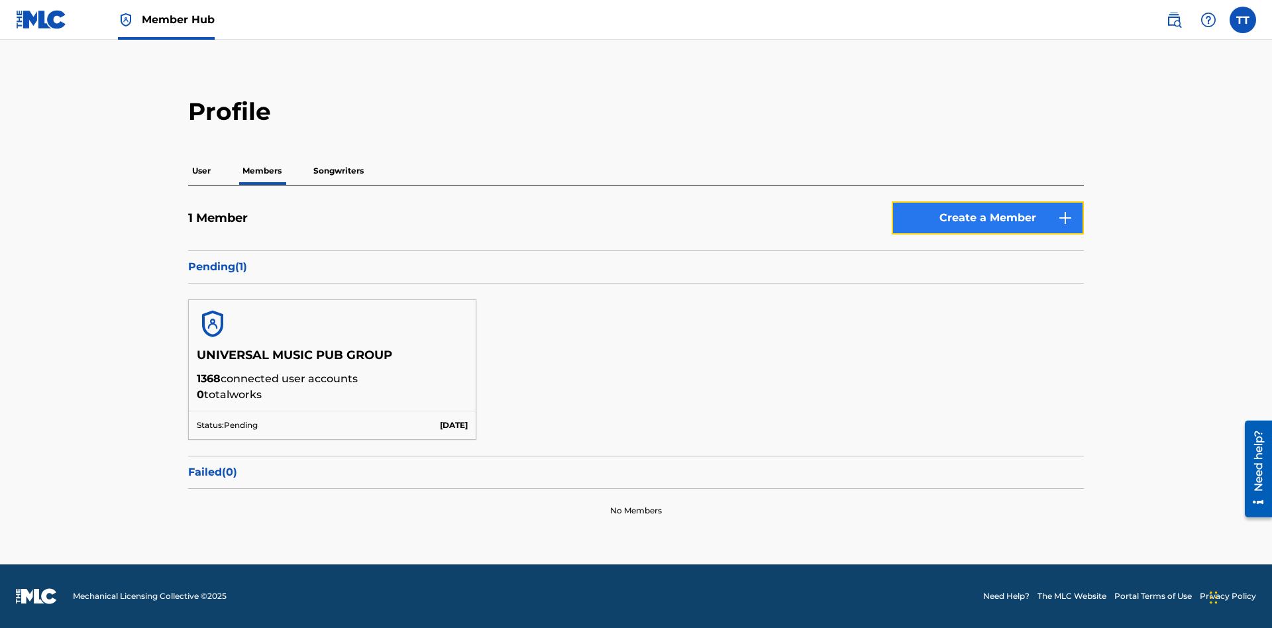
click at [988, 218] on button "Create a Member" at bounding box center [988, 217] width 192 height 33
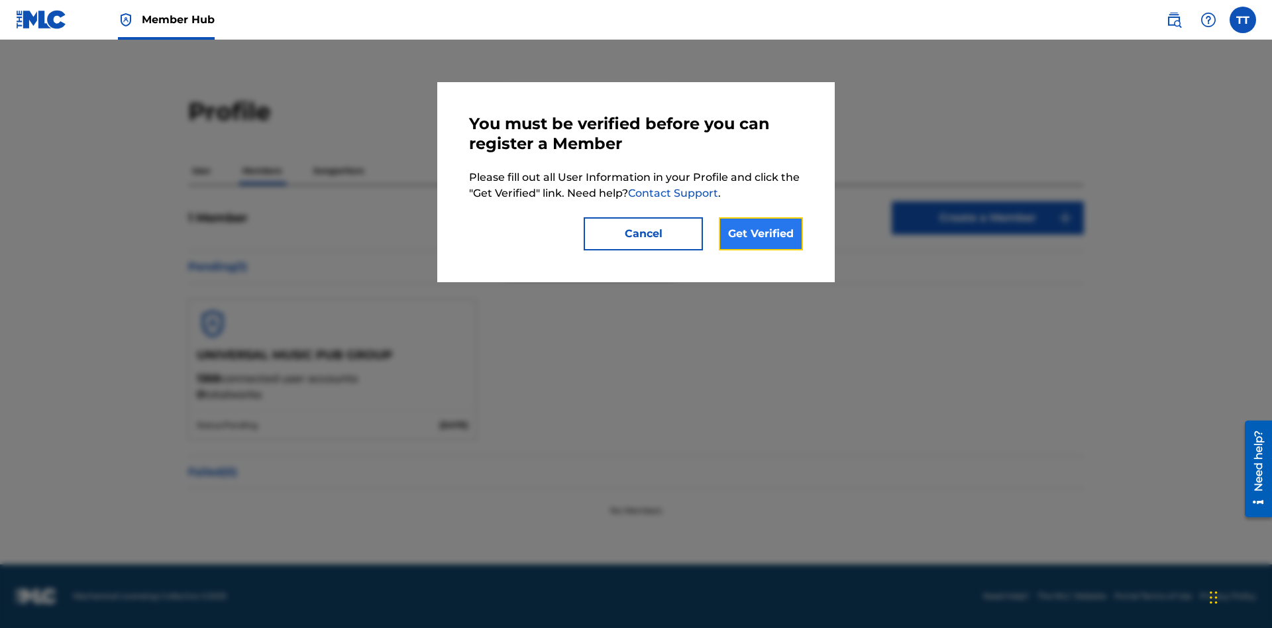
click at [760, 234] on link "Get Verified" at bounding box center [761, 233] width 84 height 33
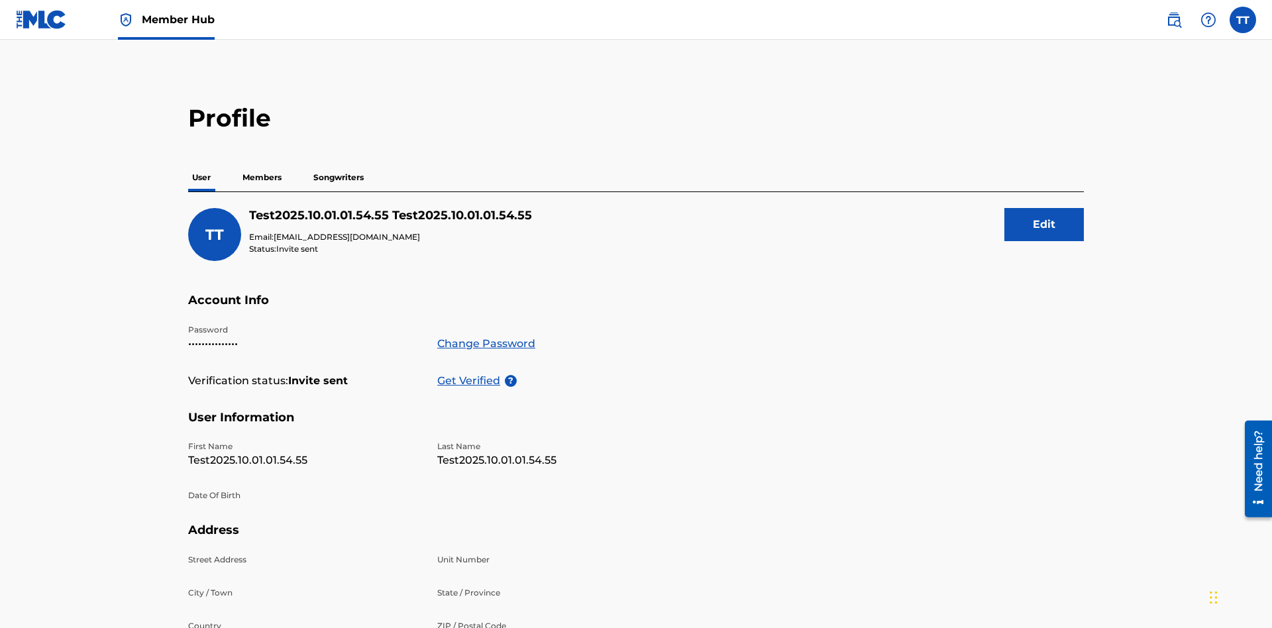
scroll to position [216, 0]
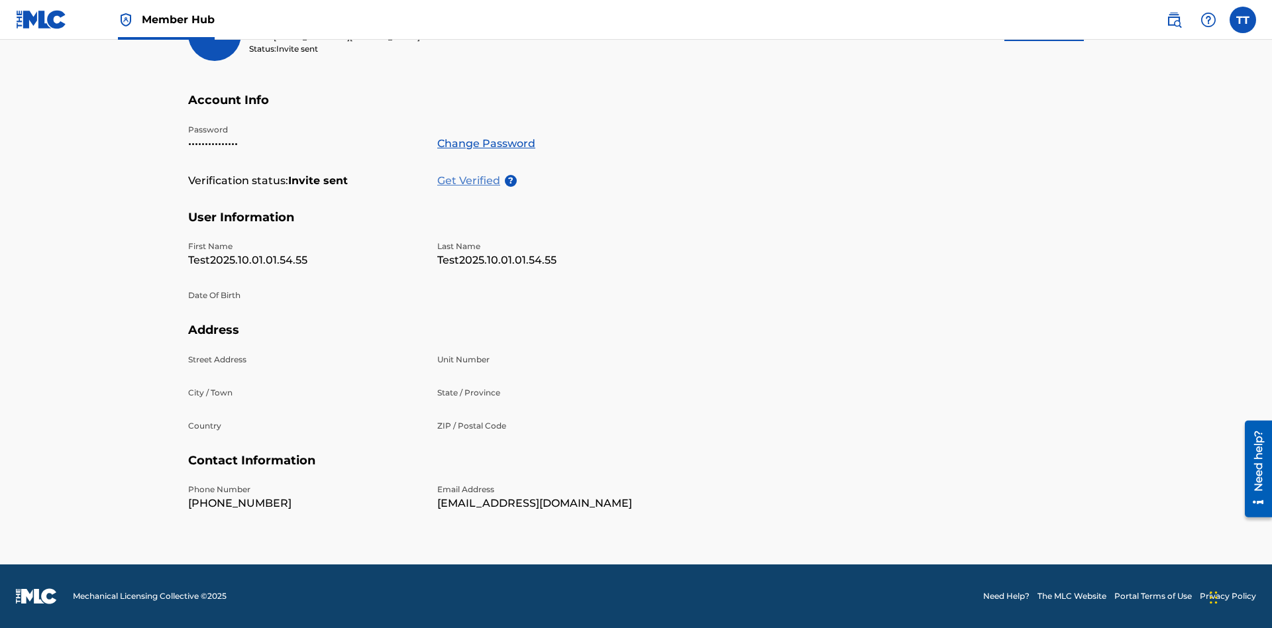
click at [471, 173] on p "Get Verified" at bounding box center [471, 181] width 68 height 16
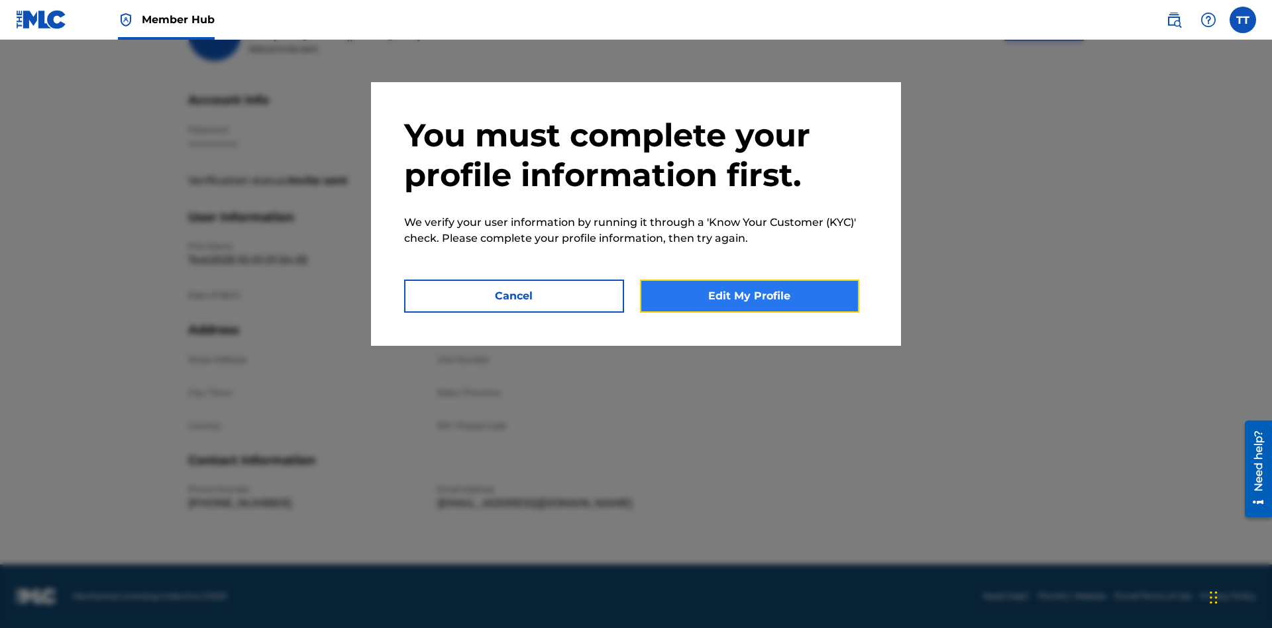
click at [749, 296] on button "Edit My Profile" at bounding box center [750, 296] width 220 height 33
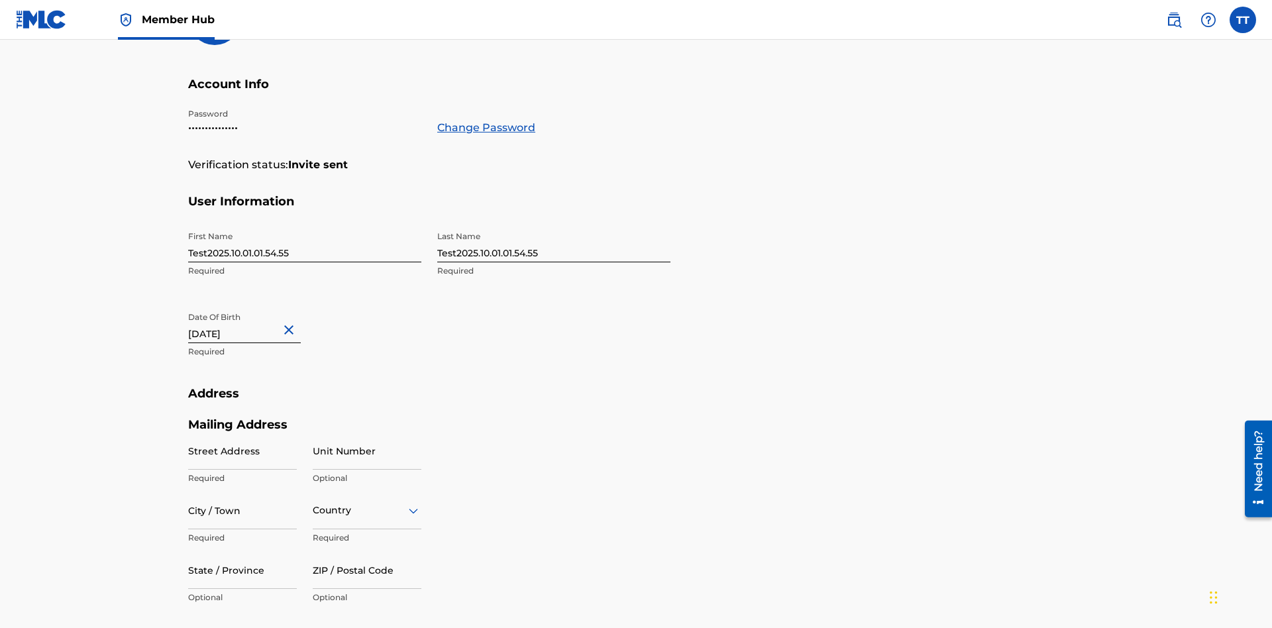
scroll to position [361, 0]
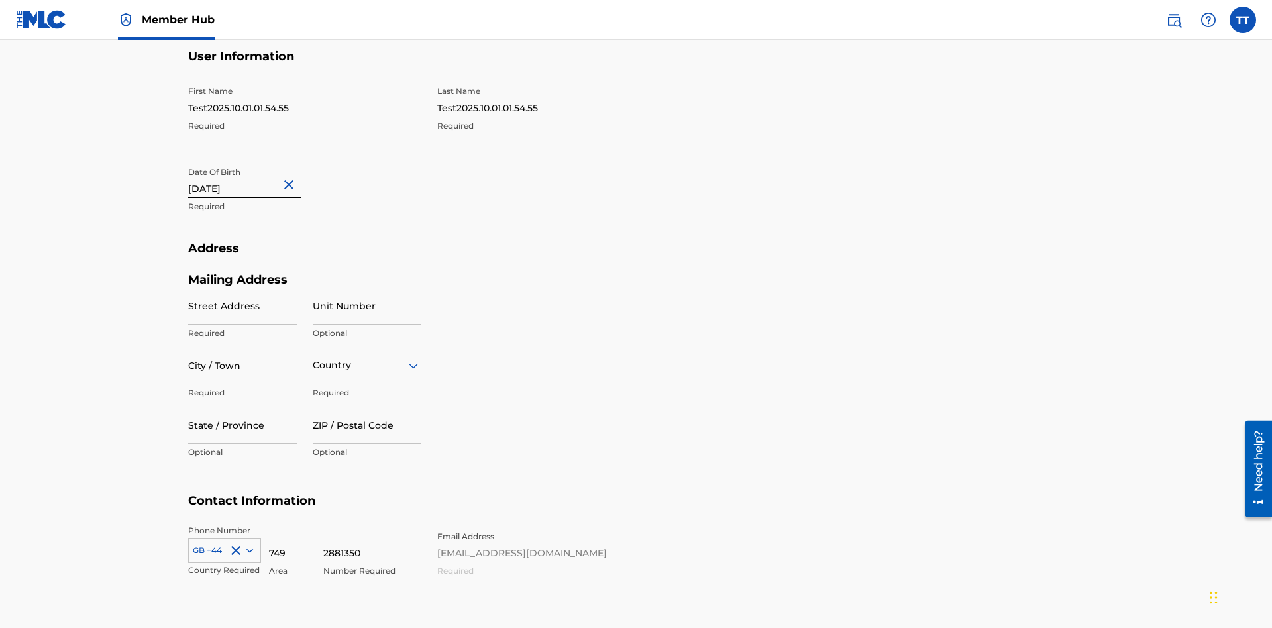
click at [305, 98] on input "Test2025.10.01.01.54.55" at bounding box center [304, 98] width 233 height 38
type input "Test2025.10.01.01.54.55Krystal"
click at [554, 98] on input "Test2025.10.01.01.54.55" at bounding box center [553, 98] width 233 height 38
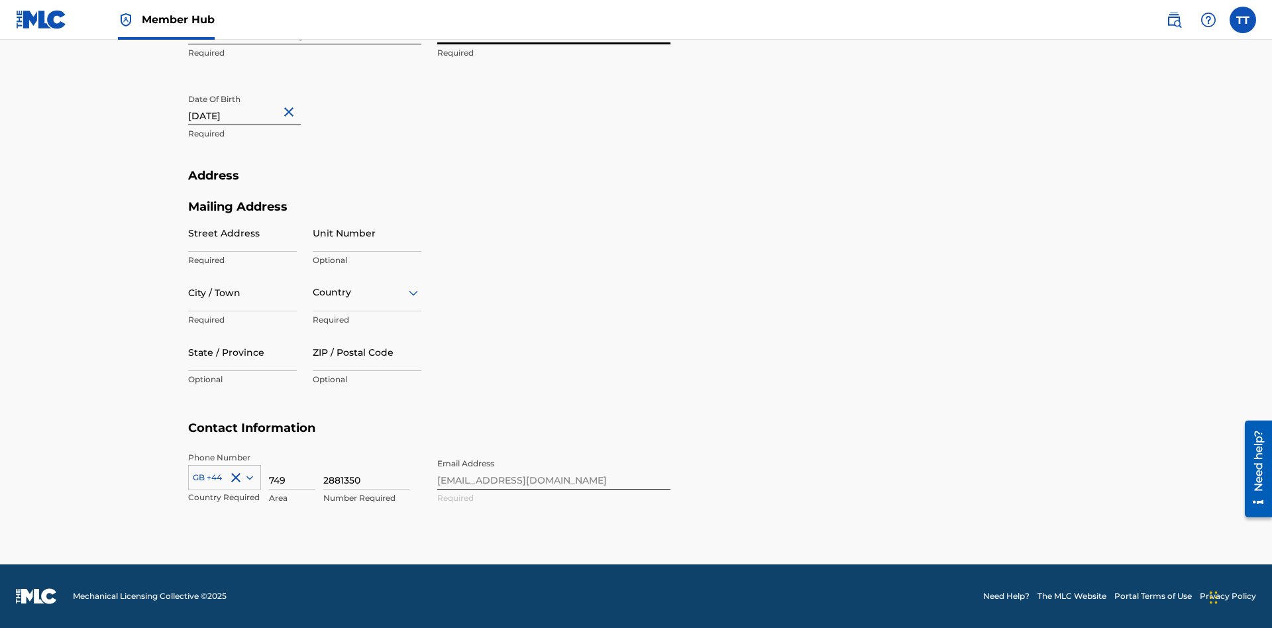
type input "Test2025.10.01.01.54.55Ribble"
click at [255, 107] on input "[DATE]" at bounding box center [244, 106] width 113 height 38
select select "9"
select select "2012"
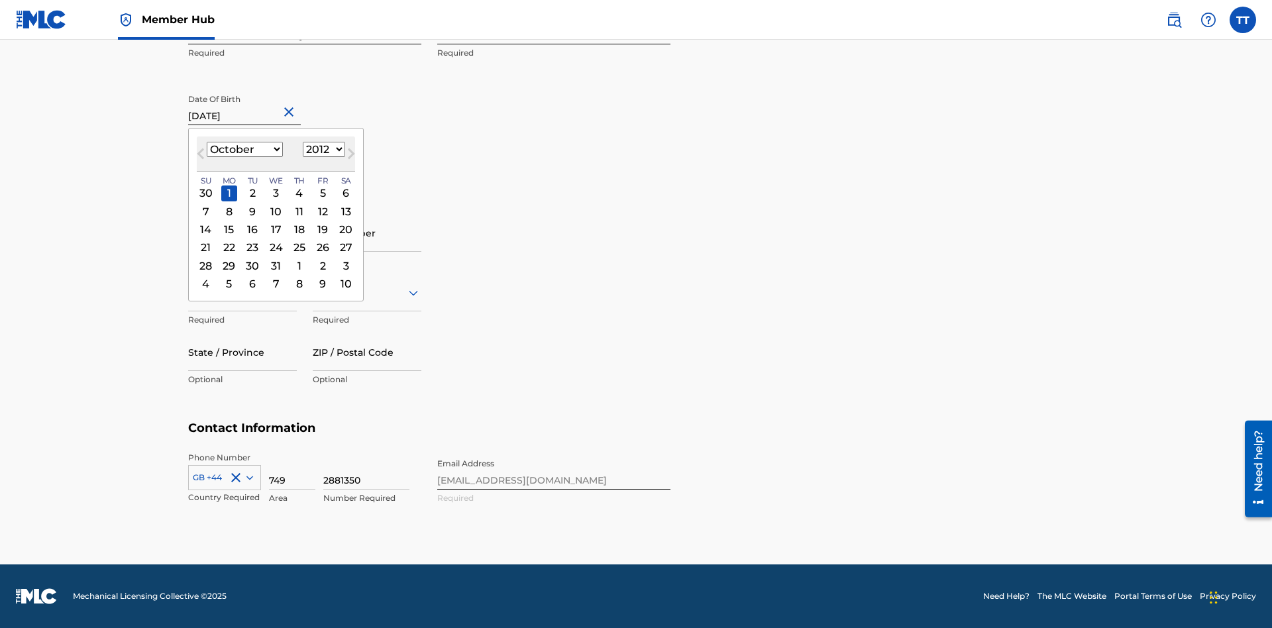
click at [244, 150] on select "January February March April May June July August September October November De…" at bounding box center [245, 149] width 76 height 15
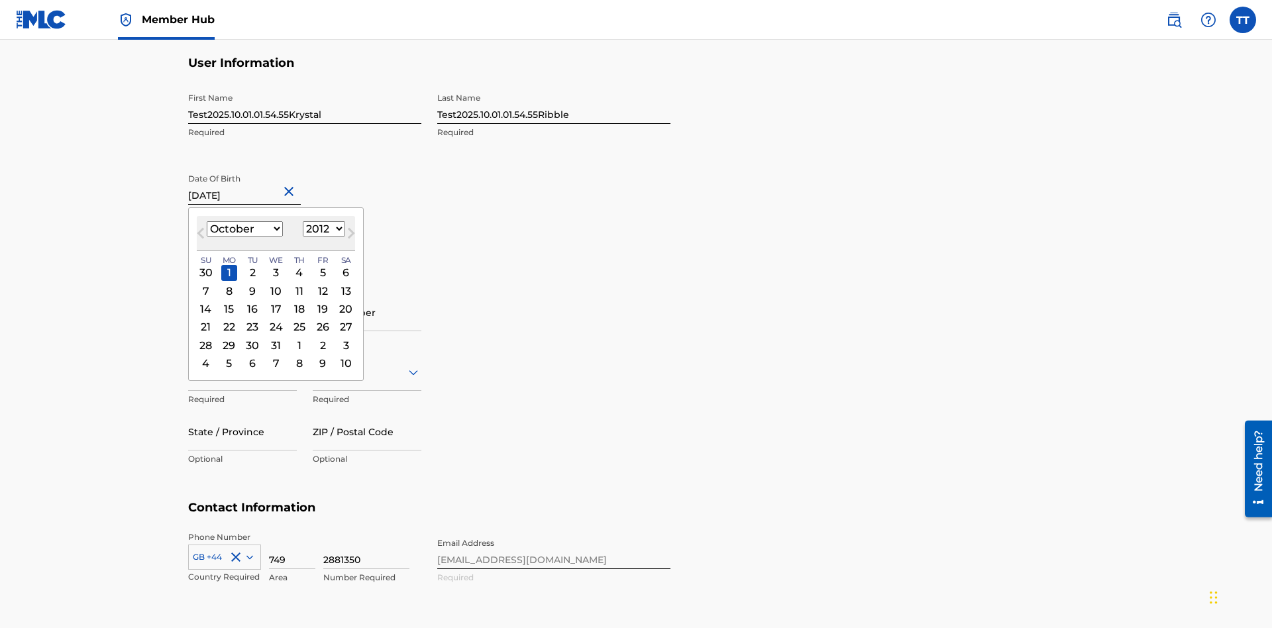
select select "0"
click at [322, 229] on select "1900 1901 1902 1903 1904 1905 1906 1907 1908 1909 1910 1911 1912 1913 1914 1915…" at bounding box center [324, 228] width 42 height 15
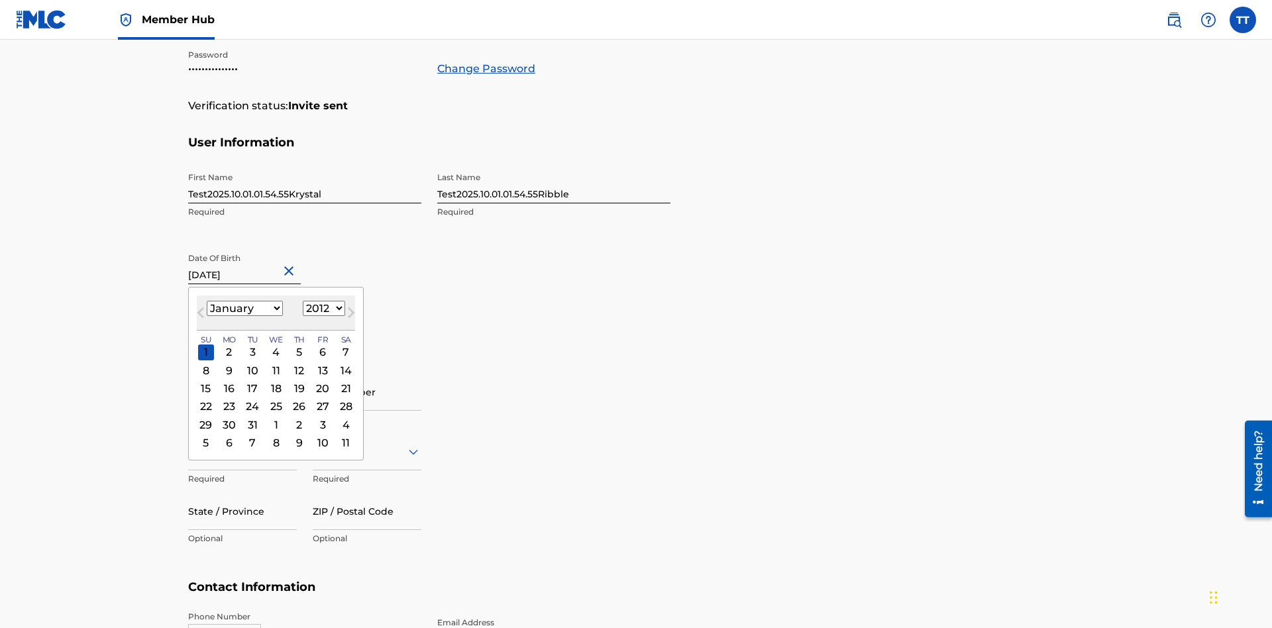
select select "1985"
click at [322, 309] on select "1900 1901 1902 1903 1904 1905 1906 1907 1908 1909 1910 1911 1912 1913 1914 1915…" at bounding box center [324, 308] width 42 height 15
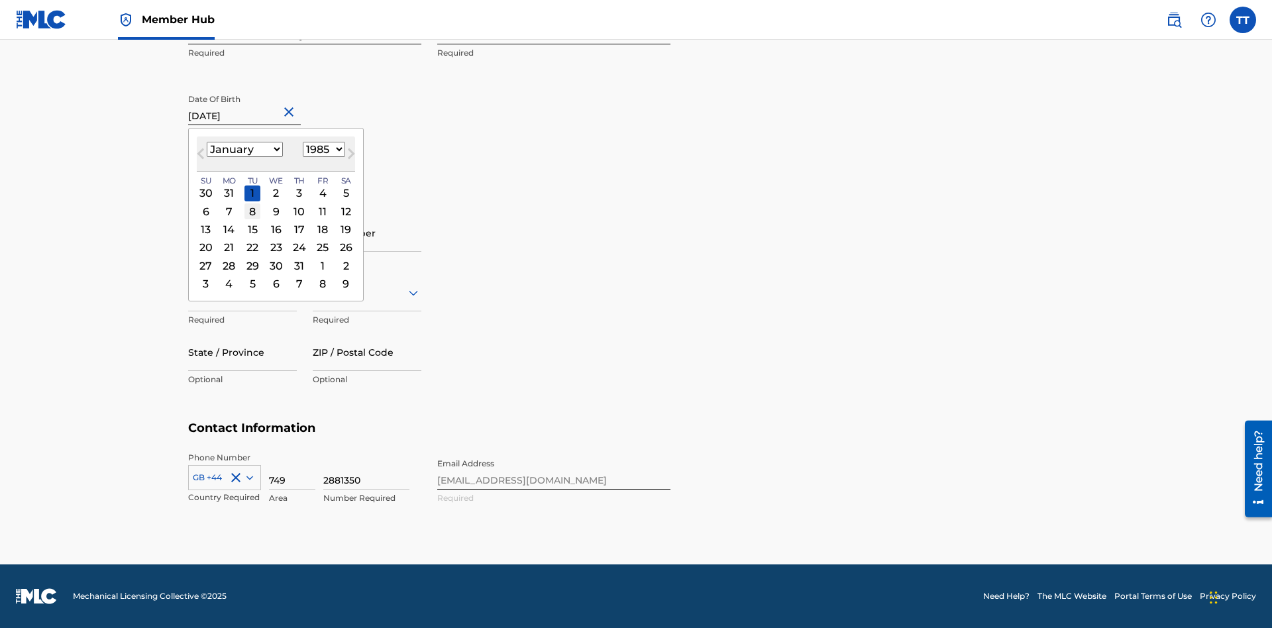
click at [252, 211] on div "8" at bounding box center [252, 211] width 16 height 16
type input "[DATE]"
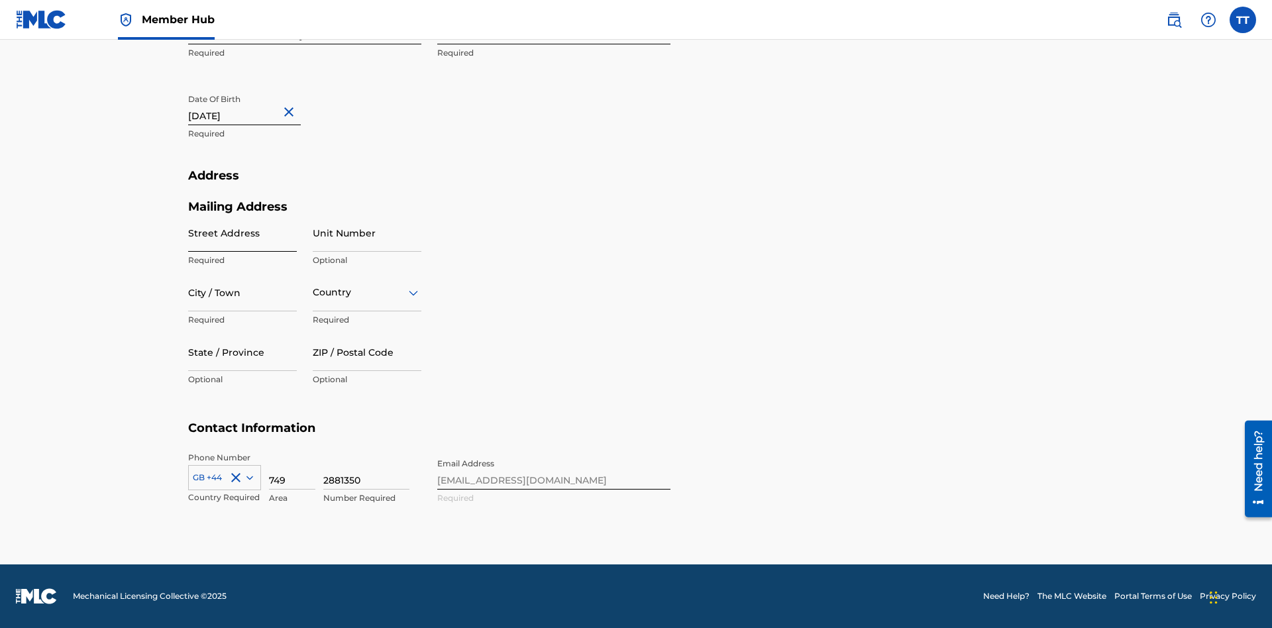
click at [242, 232] on input "Street Address" at bounding box center [242, 233] width 109 height 38
type input "[STREET_ADDRESS]"
click at [242, 292] on input "City / Town" at bounding box center [242, 293] width 109 height 38
type input "[GEOGRAPHIC_DATA]"
click at [313, 292] on input "text" at bounding box center [314, 292] width 3 height 14
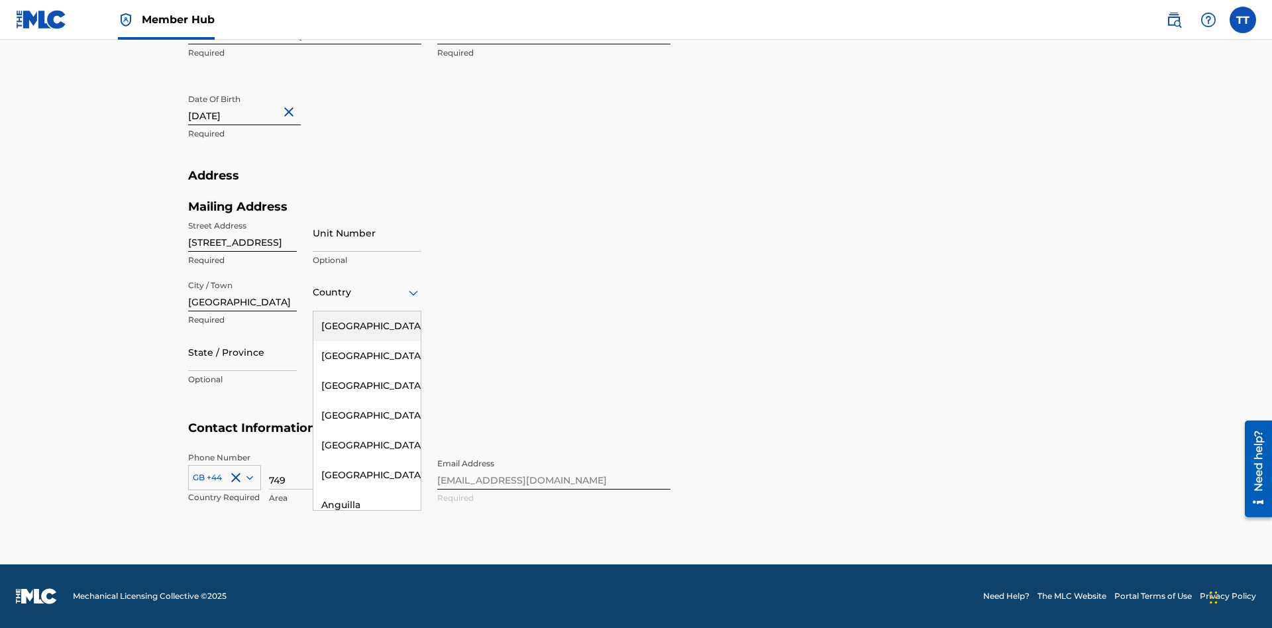
click at [367, 326] on div "[GEOGRAPHIC_DATA]" at bounding box center [366, 326] width 107 height 30
click at [242, 352] on div at bounding box center [242, 352] width 109 height 17
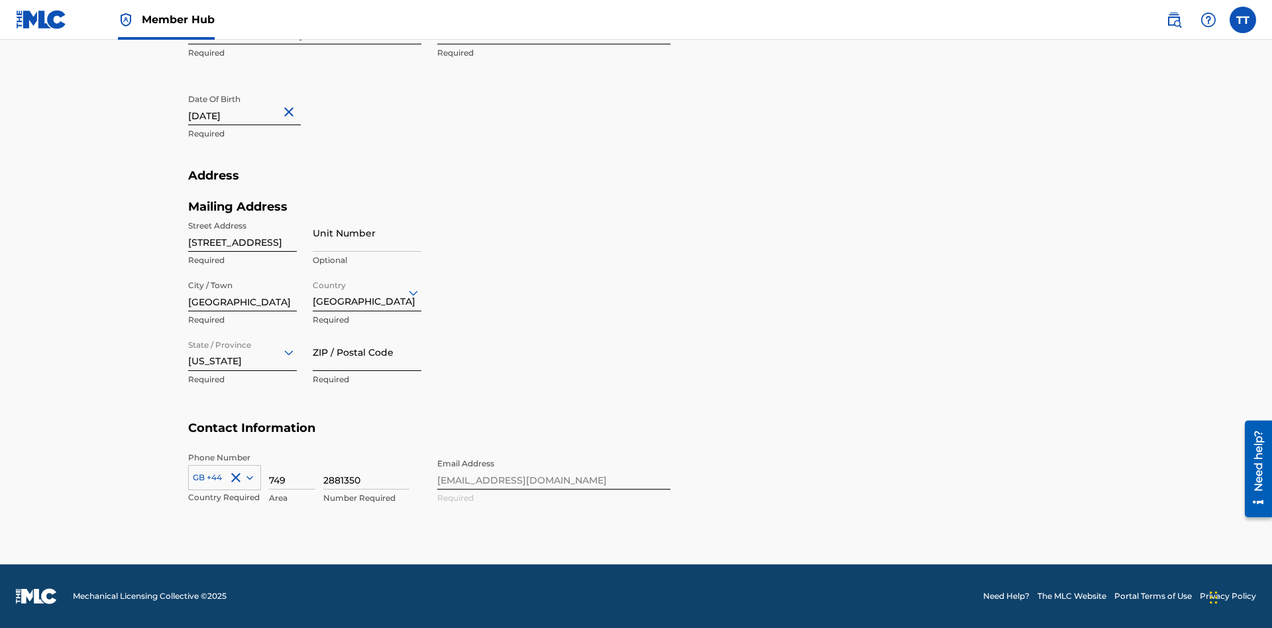
click at [367, 352] on input "ZIP / Postal Code" at bounding box center [367, 352] width 109 height 38
type input "43777"
click at [247, 477] on icon at bounding box center [249, 478] width 7 height 4
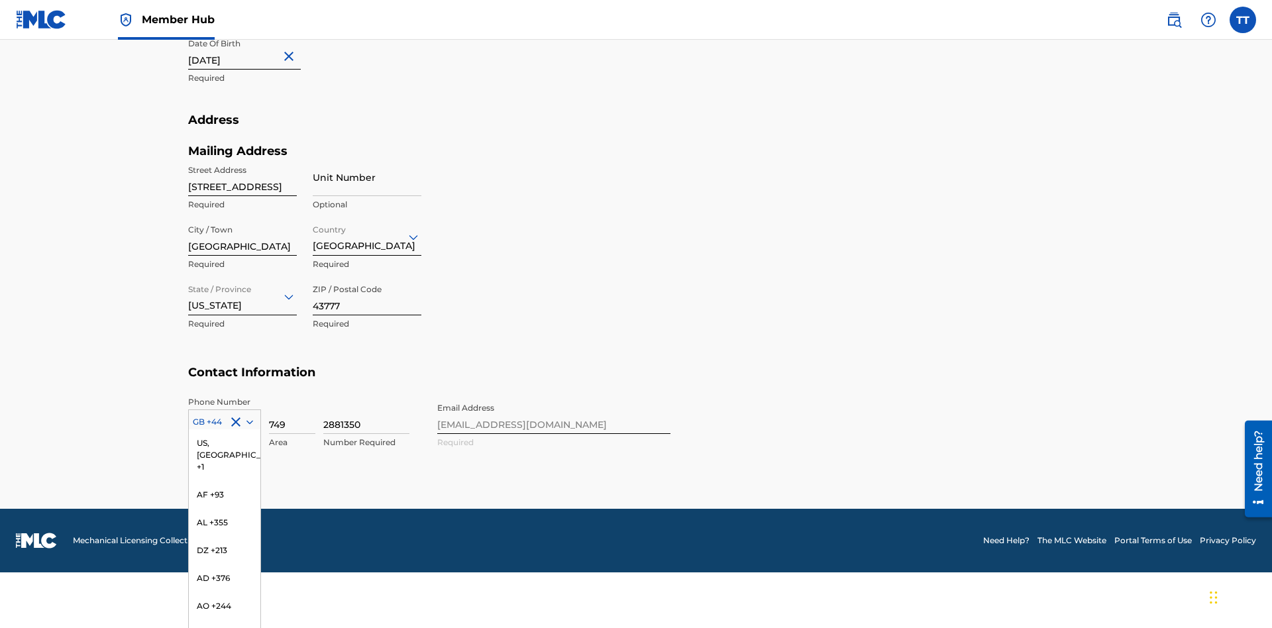
scroll to position [5542, 0]
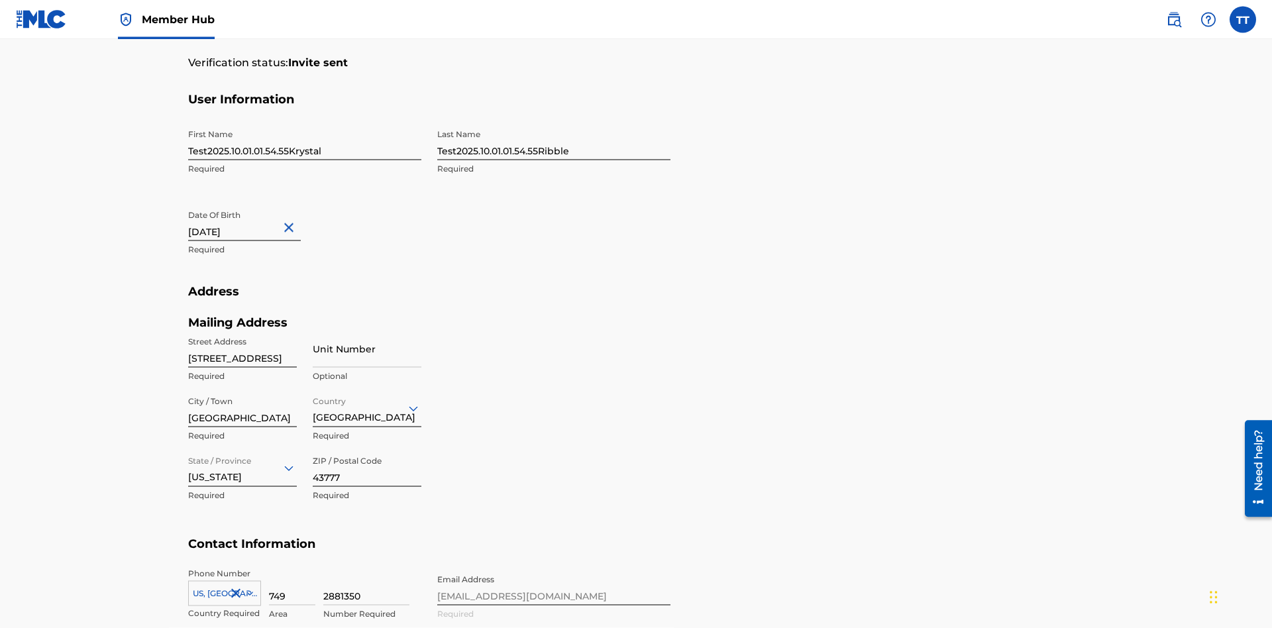
scroll to position [434, 0]
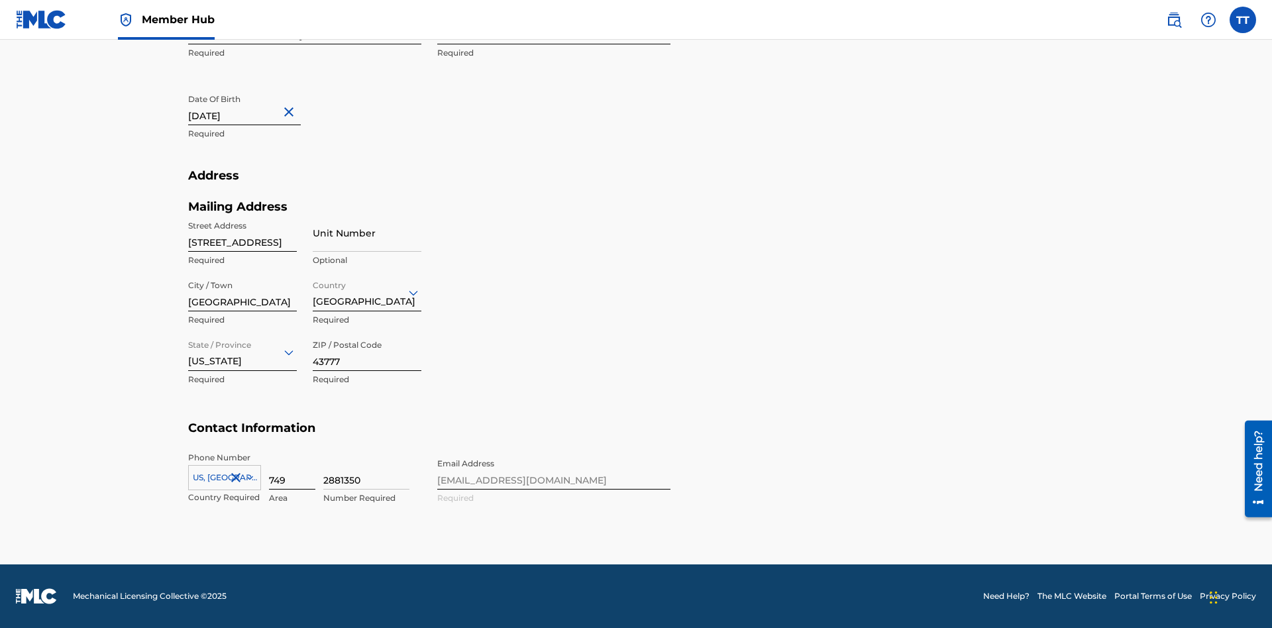
click at [292, 470] on input "749" at bounding box center [292, 471] width 46 height 38
type input "740"
click at [366, 470] on input "2881350" at bounding box center [366, 471] width 86 height 38
type input "8086351"
